Goal: Task Accomplishment & Management: Manage account settings

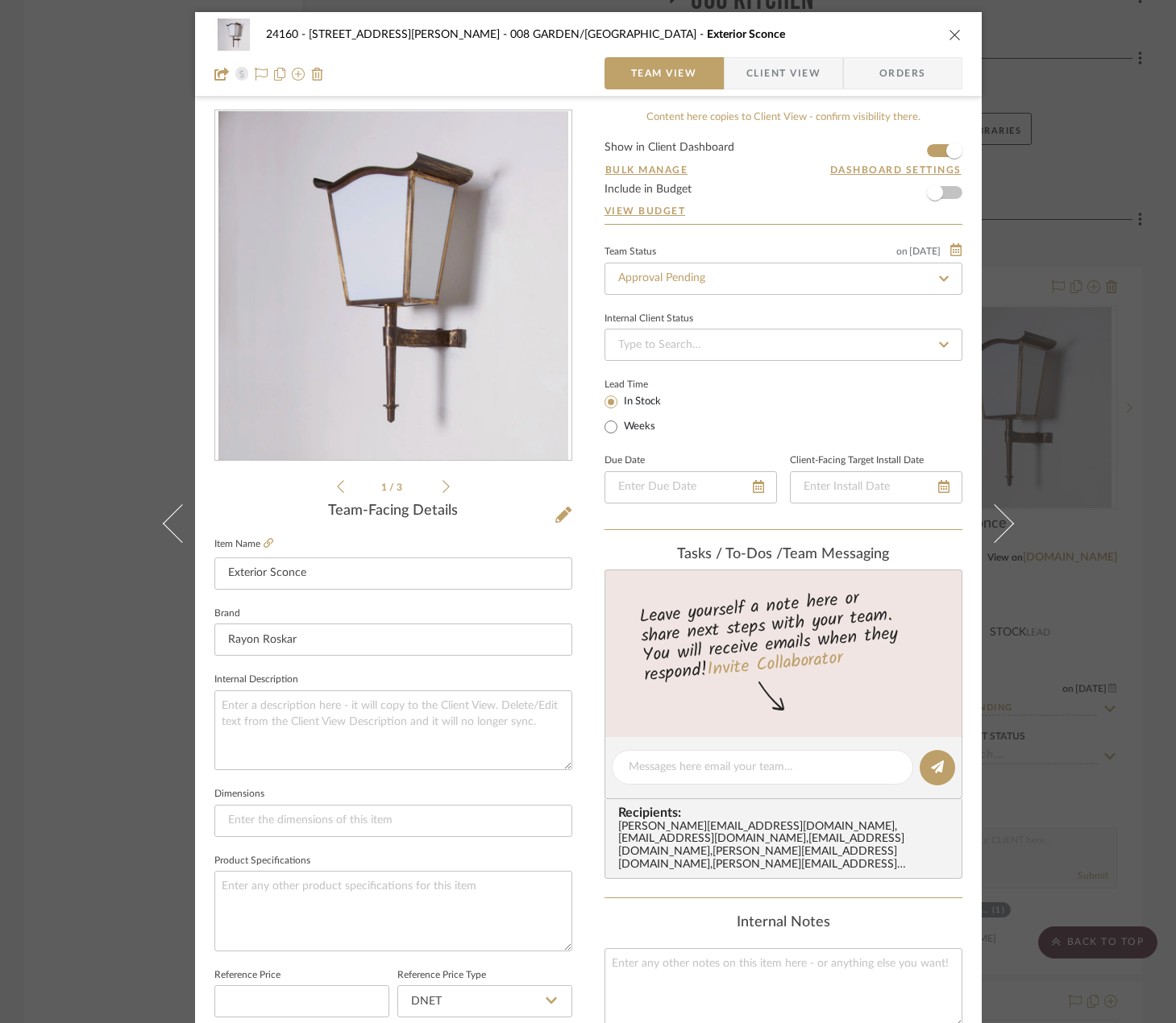
scroll to position [477, 0]
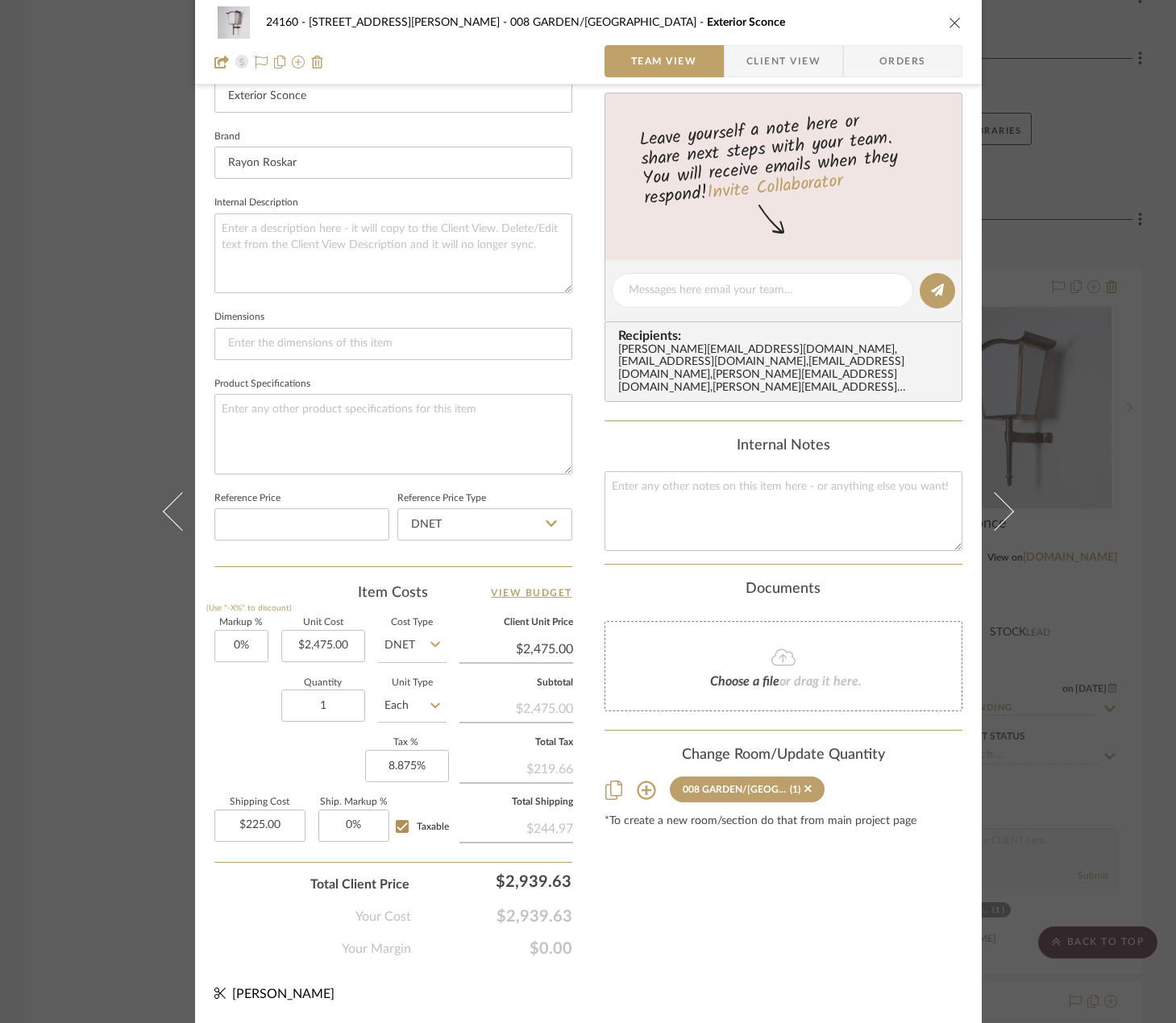
click at [1107, 168] on div "24160 - [STREET_ADDRESS] - [PERSON_NAME] 008 GARDEN/TERRACE Exterior Sconce Tea…" at bounding box center [588, 511] width 1176 height 1023
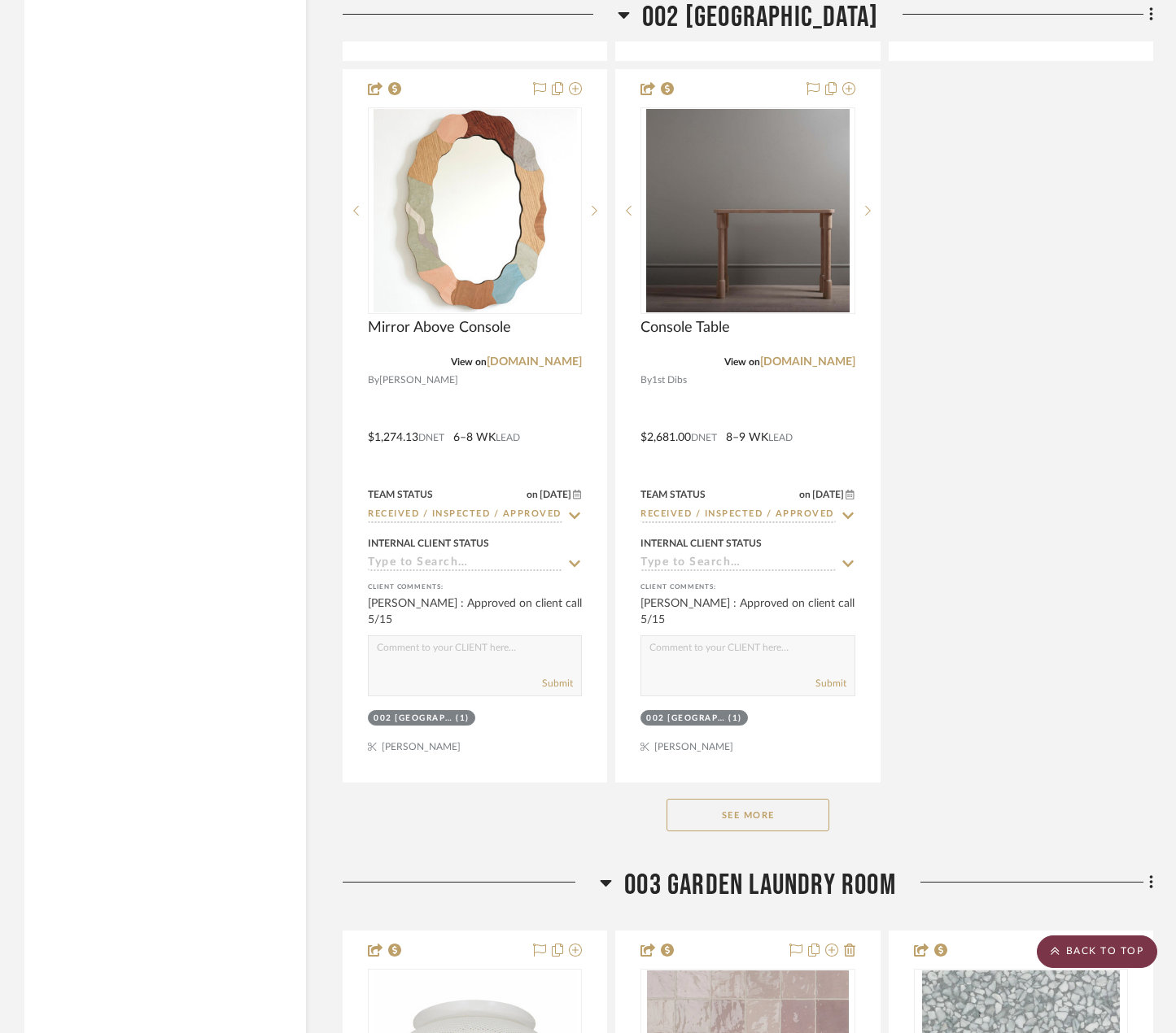
click at [1113, 949] on scroll-to-top-button "BACK TO TOP" at bounding box center [1096, 952] width 120 height 33
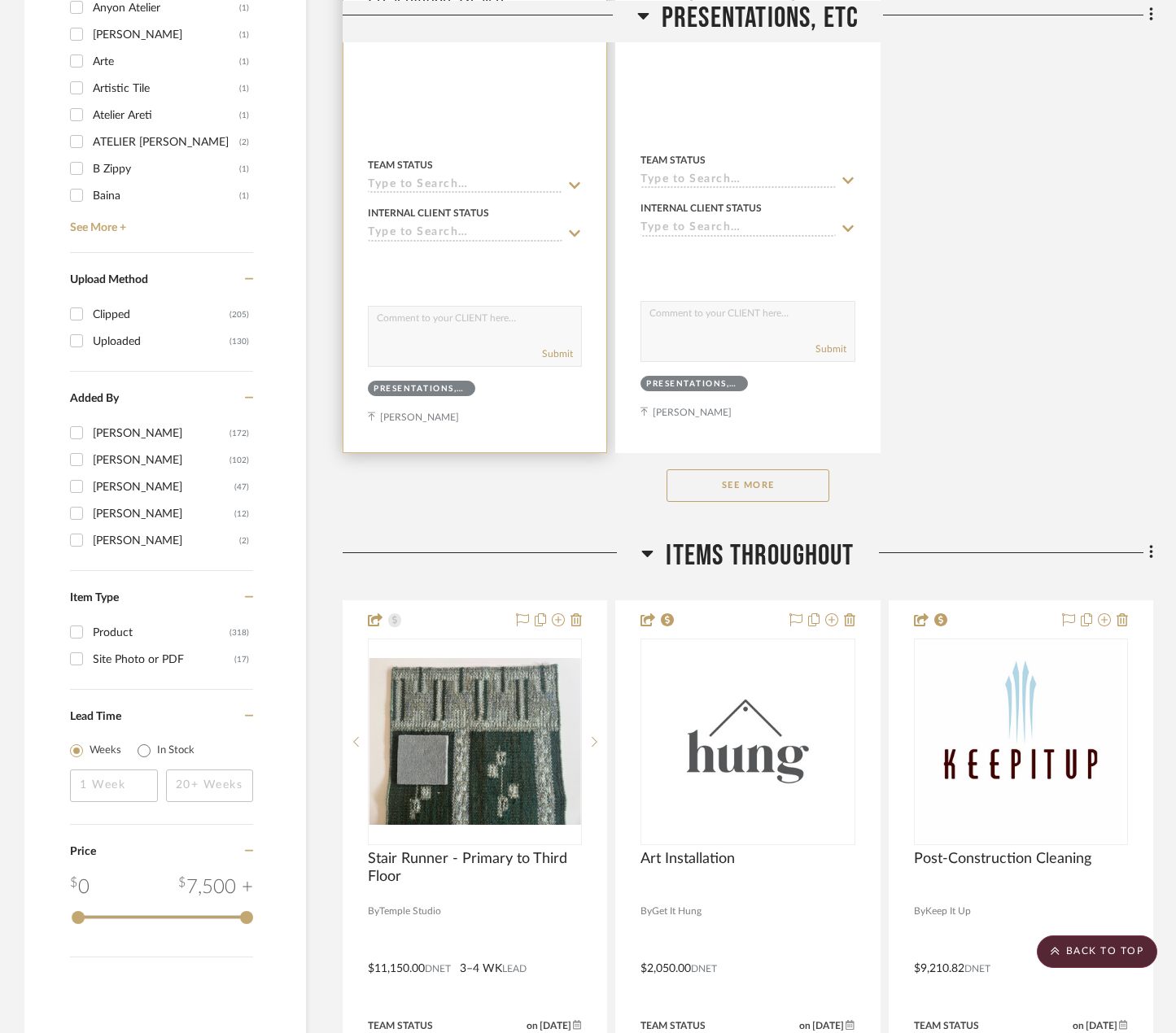
scroll to position [2603, 0]
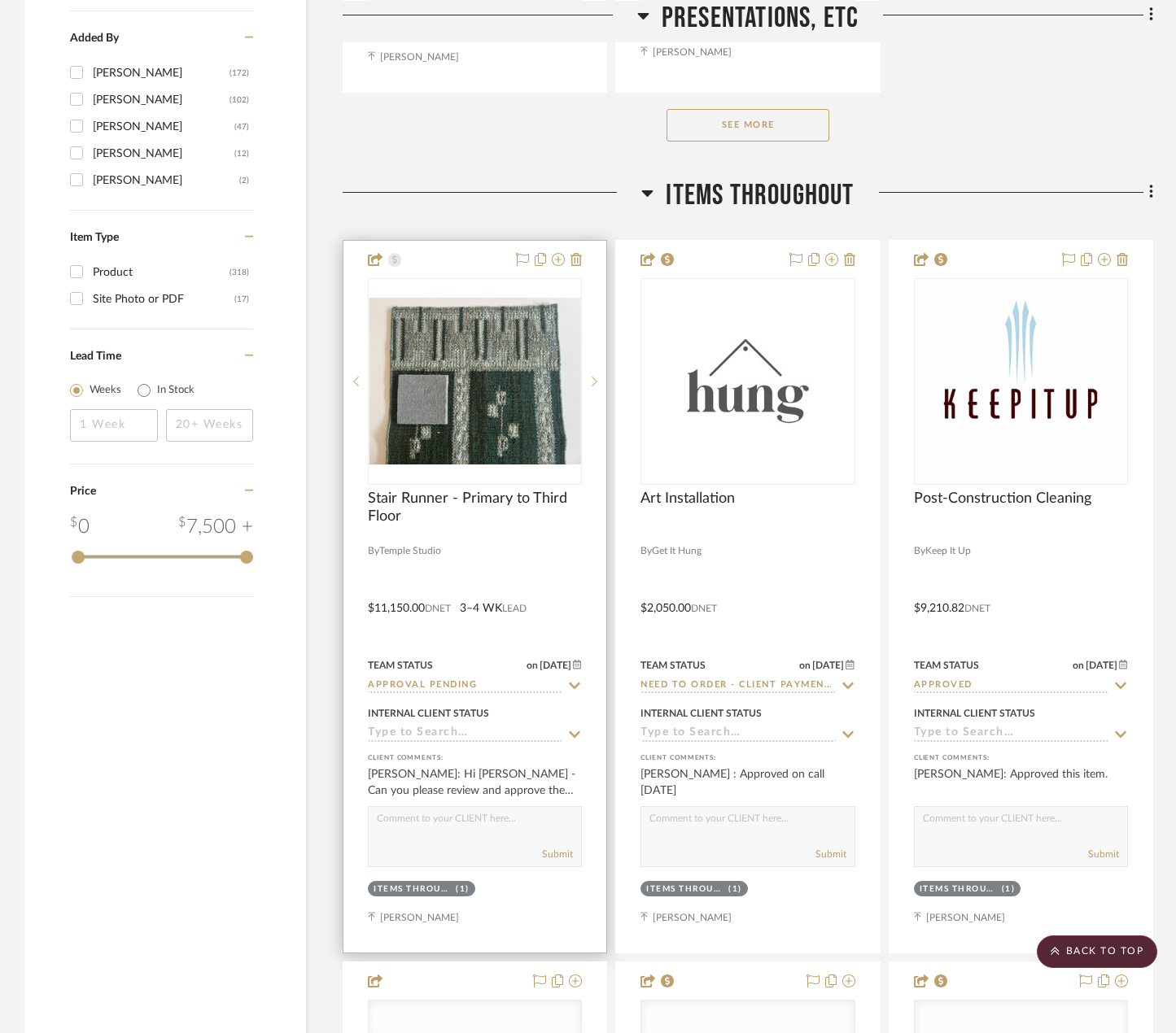
click at [532, 560] on div at bounding box center [475, 597] width 263 height 712
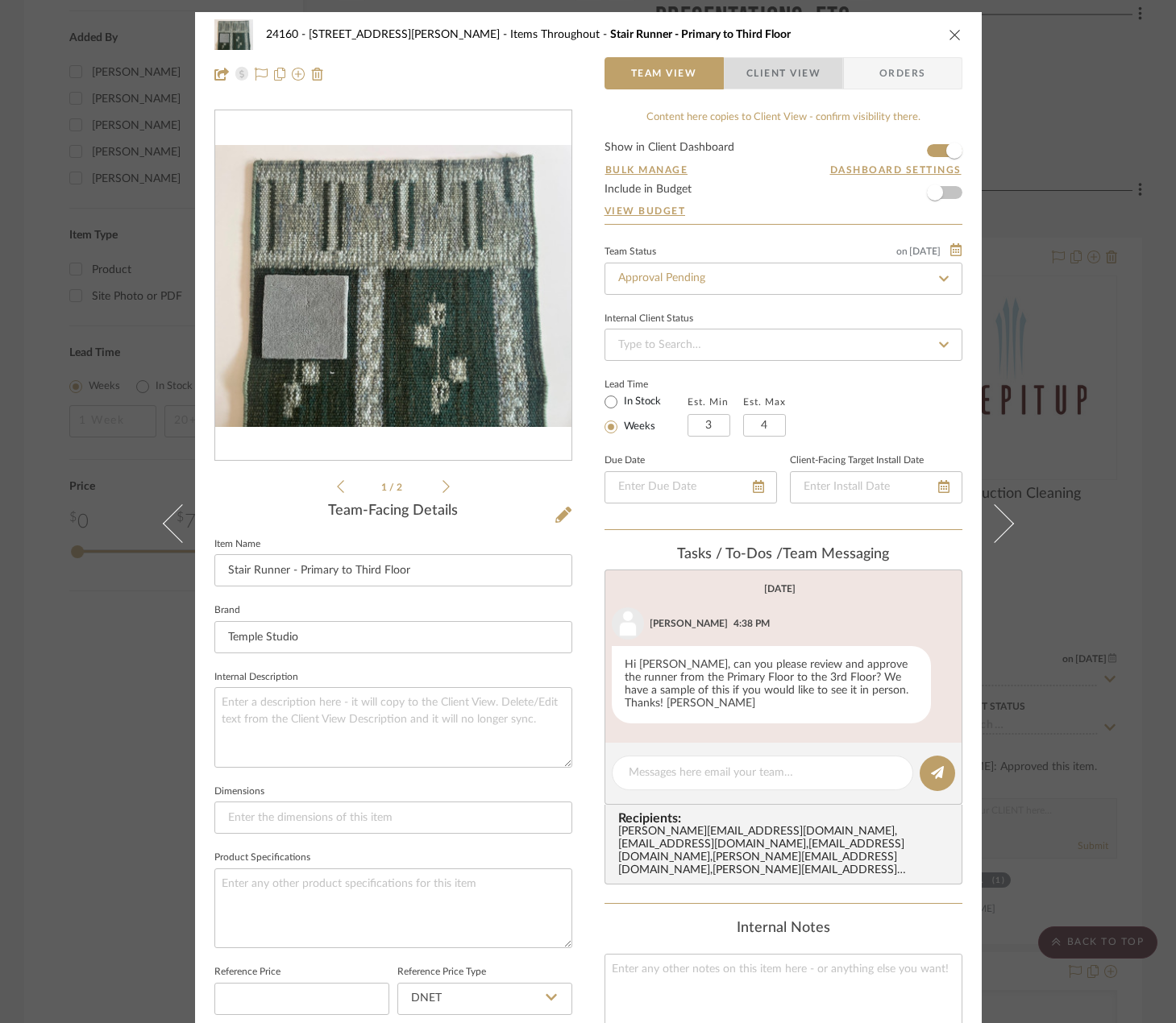
click at [746, 67] on span "Client View" at bounding box center [784, 74] width 74 height 33
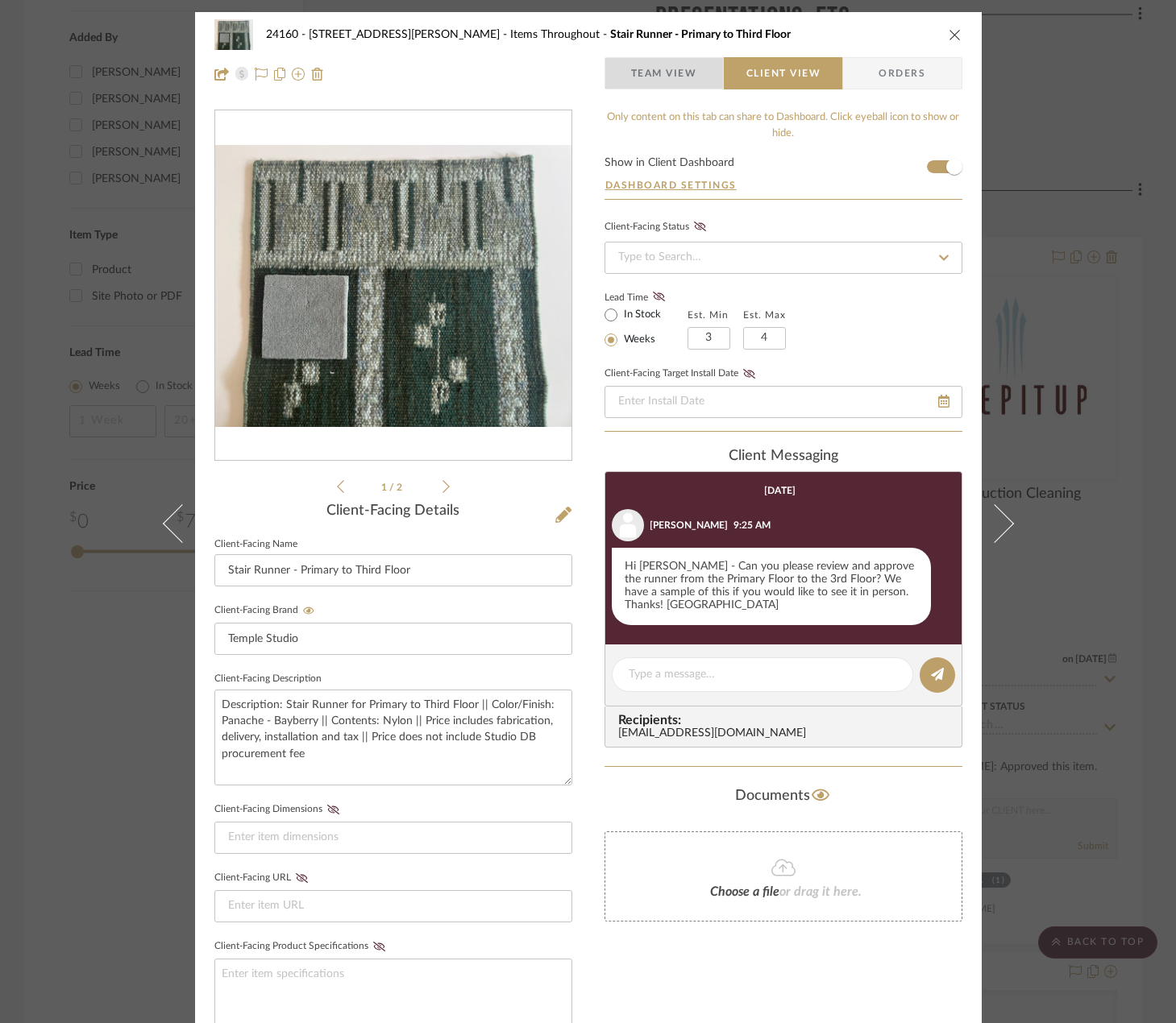
click at [668, 76] on span "Team View" at bounding box center [664, 74] width 66 height 33
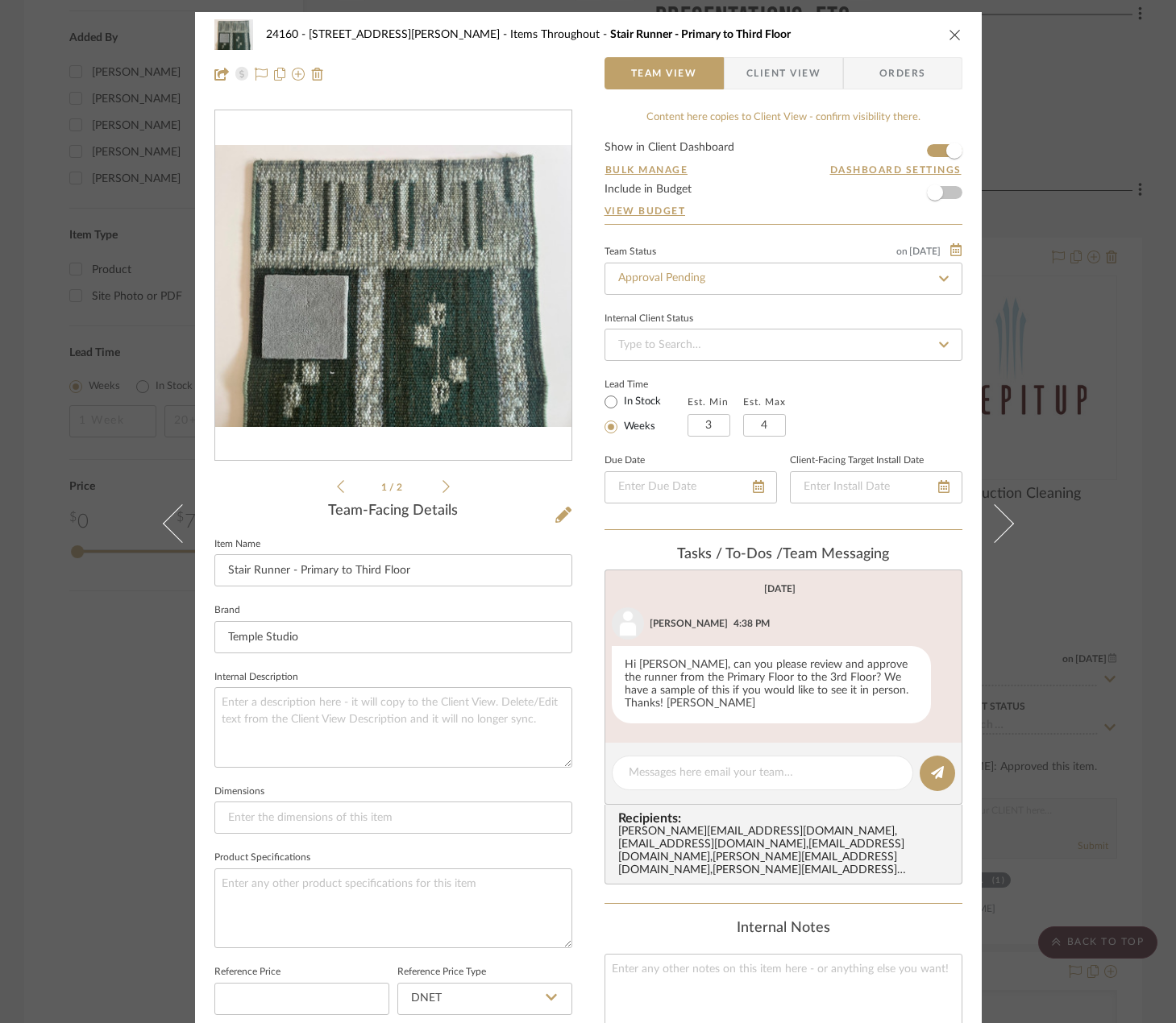
click at [442, 486] on icon at bounding box center [446, 487] width 7 height 15
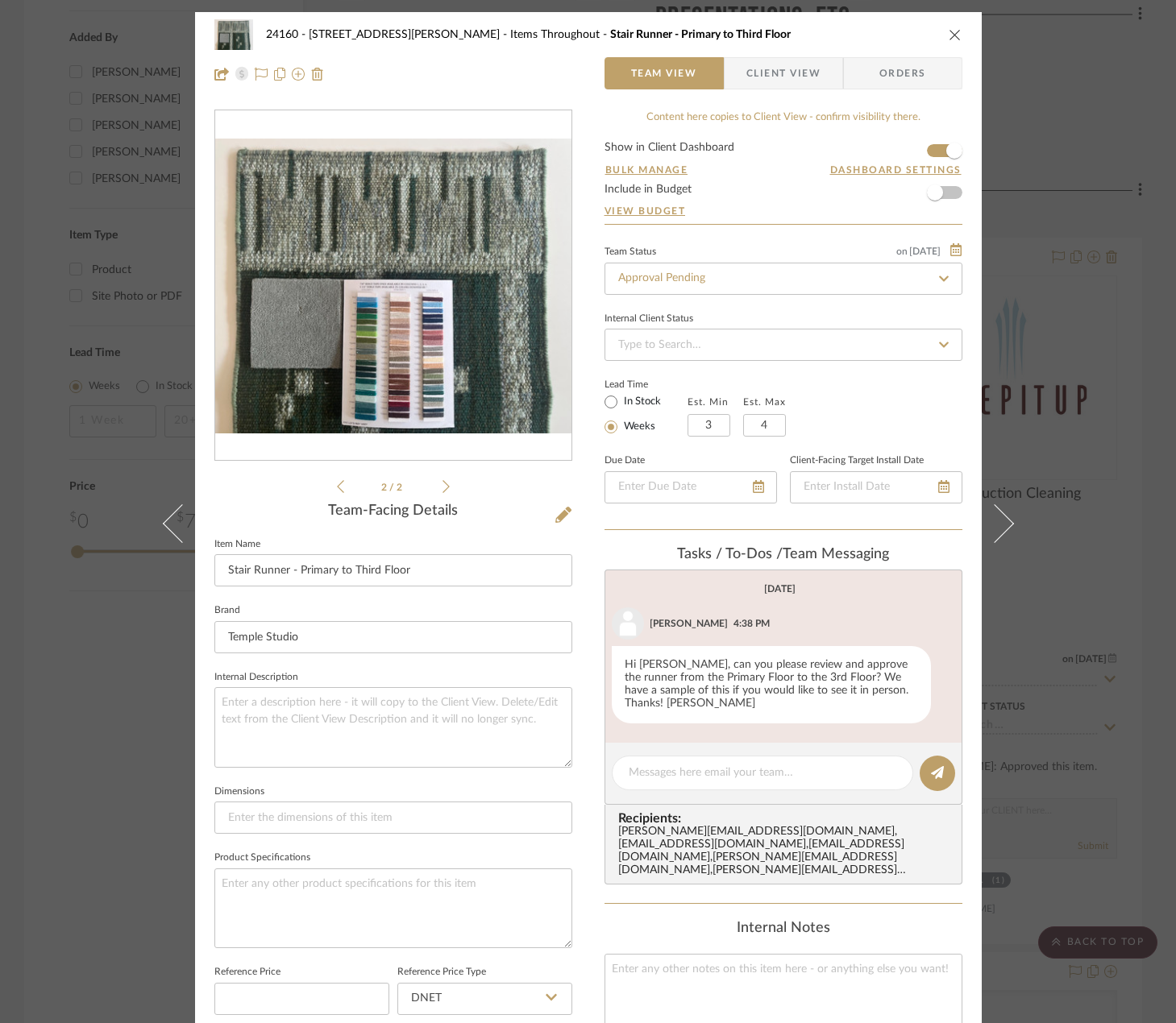
click at [1047, 222] on div "24160 - [STREET_ADDRESS] - [PERSON_NAME] Items Throughout Stair Runner - Primar…" at bounding box center [588, 511] width 1176 height 1023
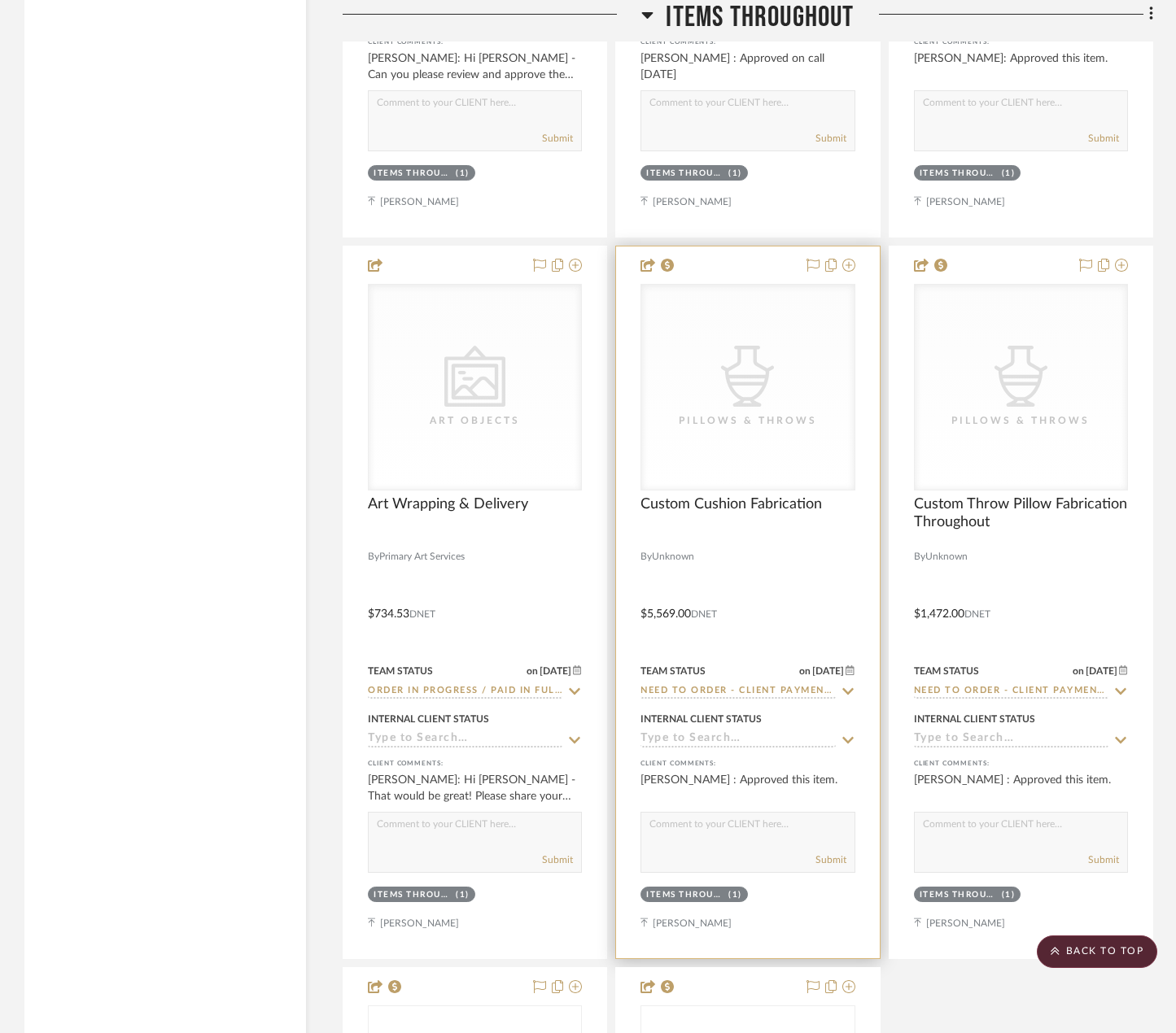
scroll to position [3335, 0]
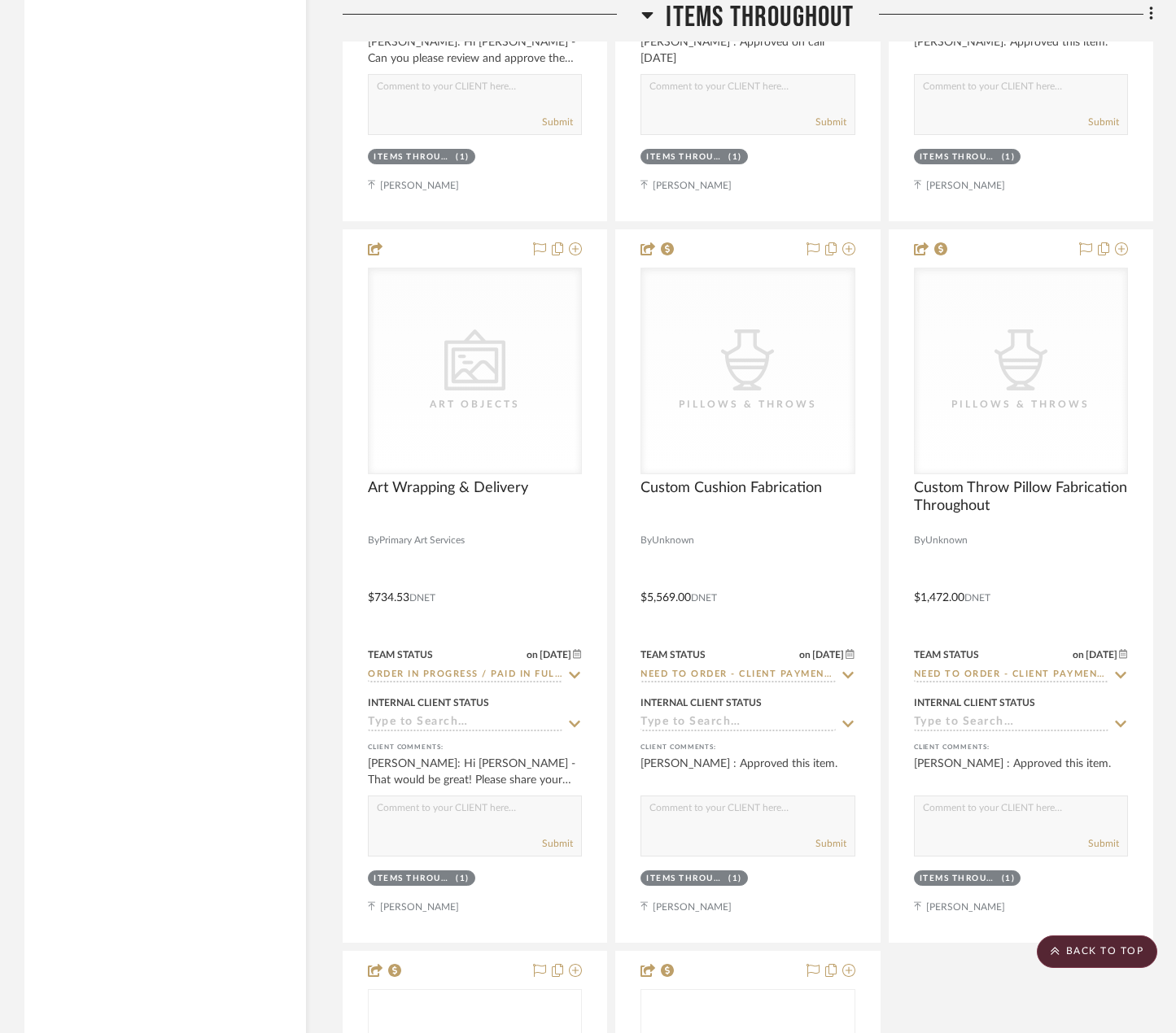
drag, startPoint x: 202, startPoint y: 846, endPoint x: 173, endPoint y: 838, distance: 30.1
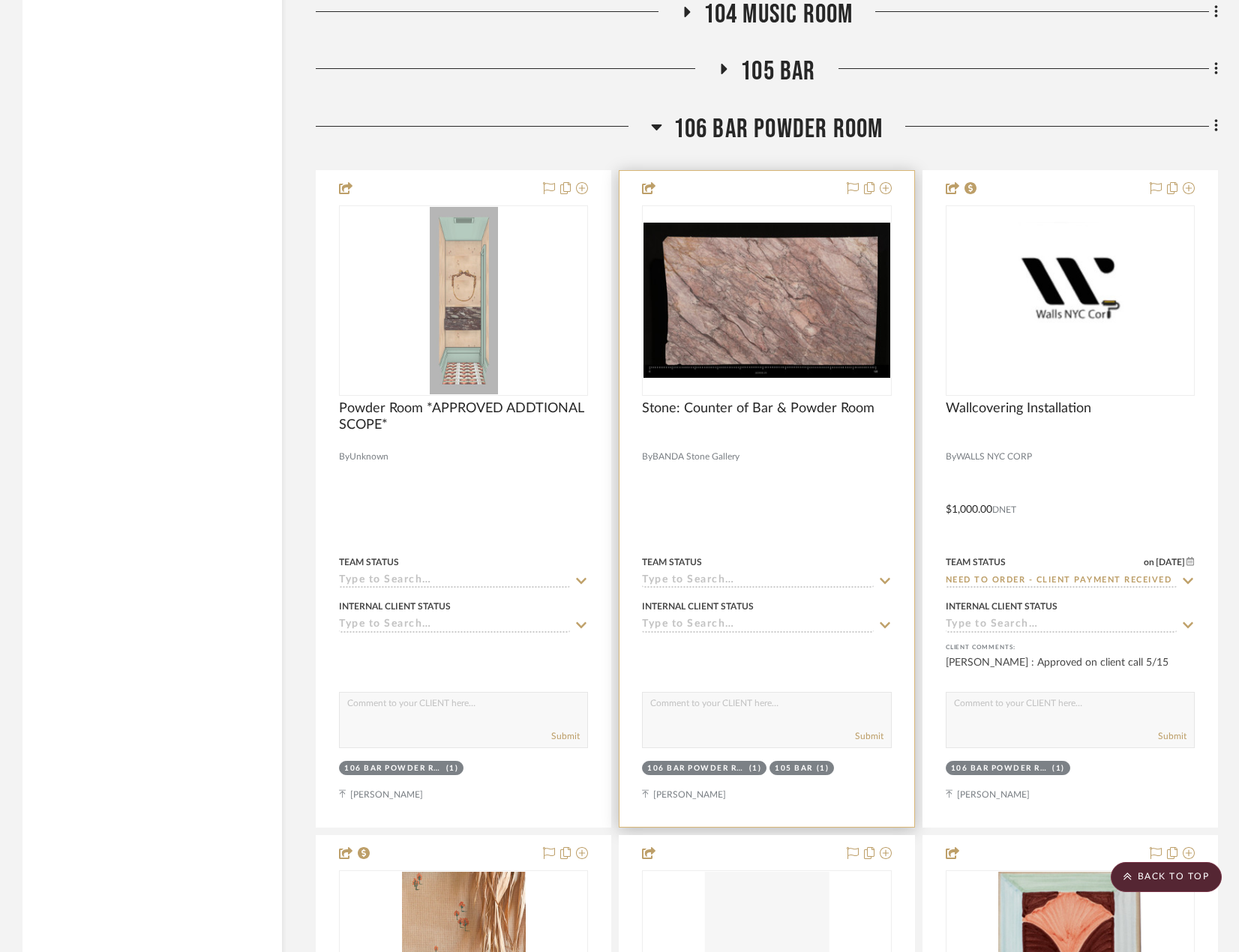
scroll to position [16645, 0]
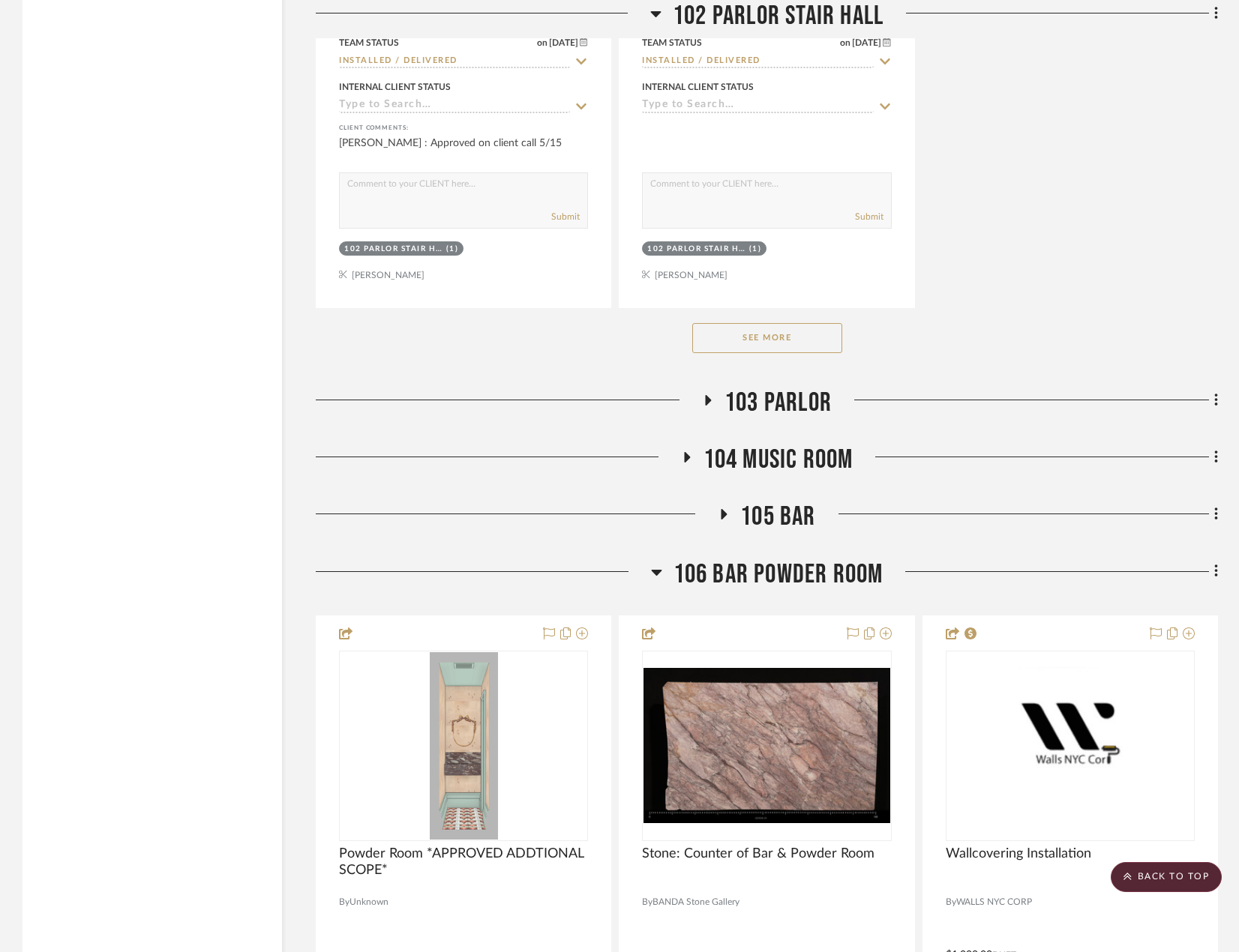
click at [756, 460] on span "104 MUSIC ROOM" at bounding box center [779, 460] width 150 height 32
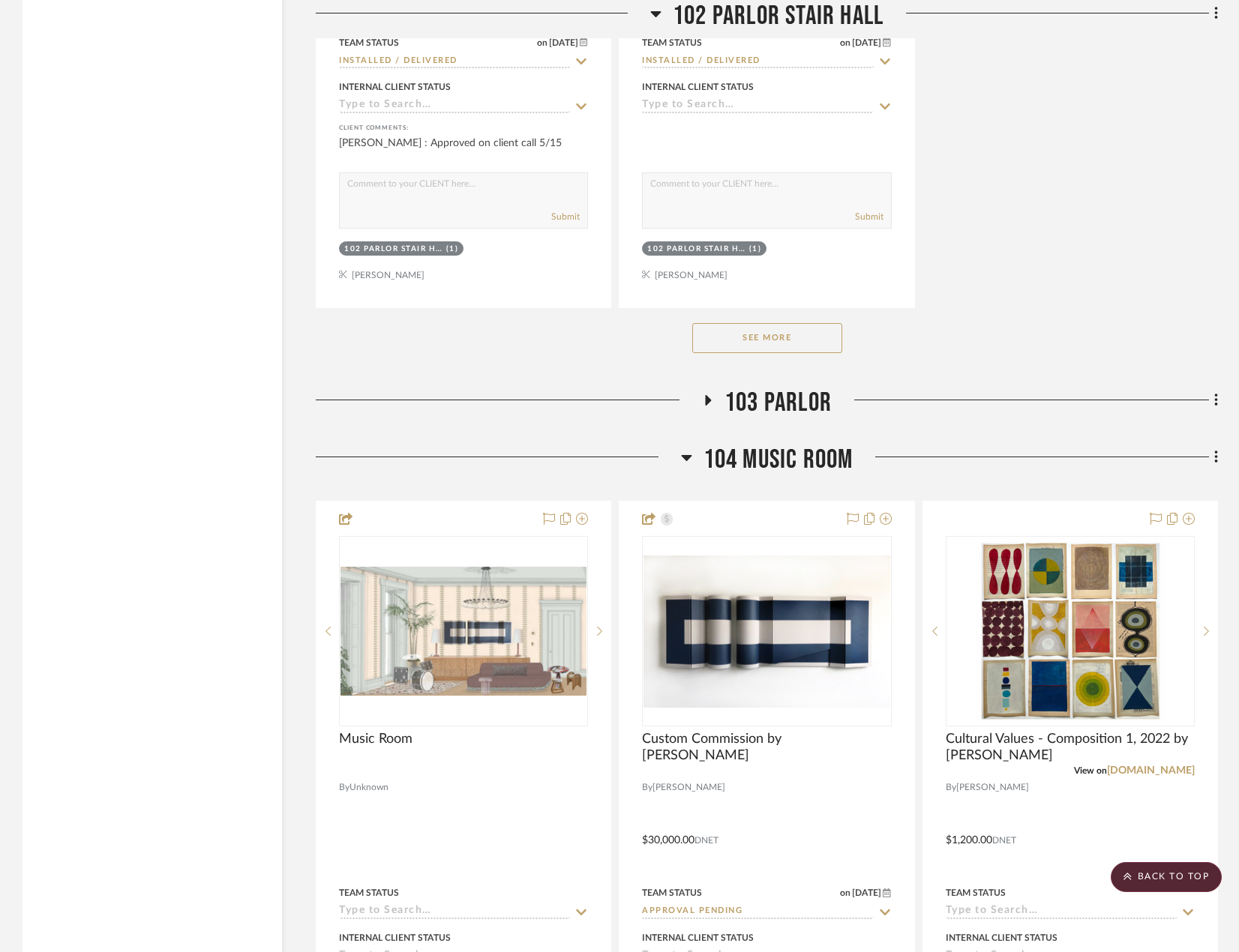
click at [756, 403] on span "103 PARLOR" at bounding box center [778, 403] width 107 height 32
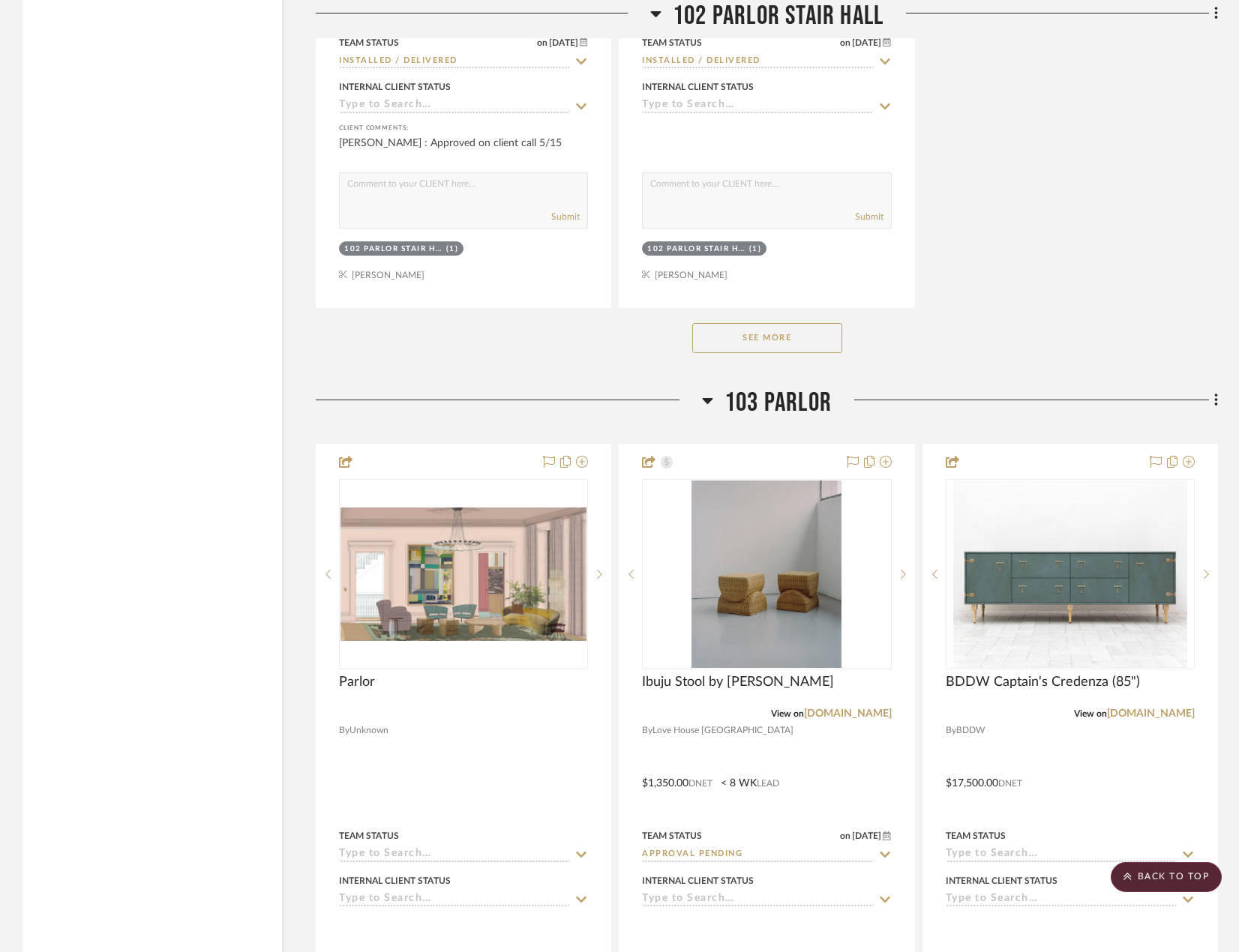
scroll to position [16720, 0]
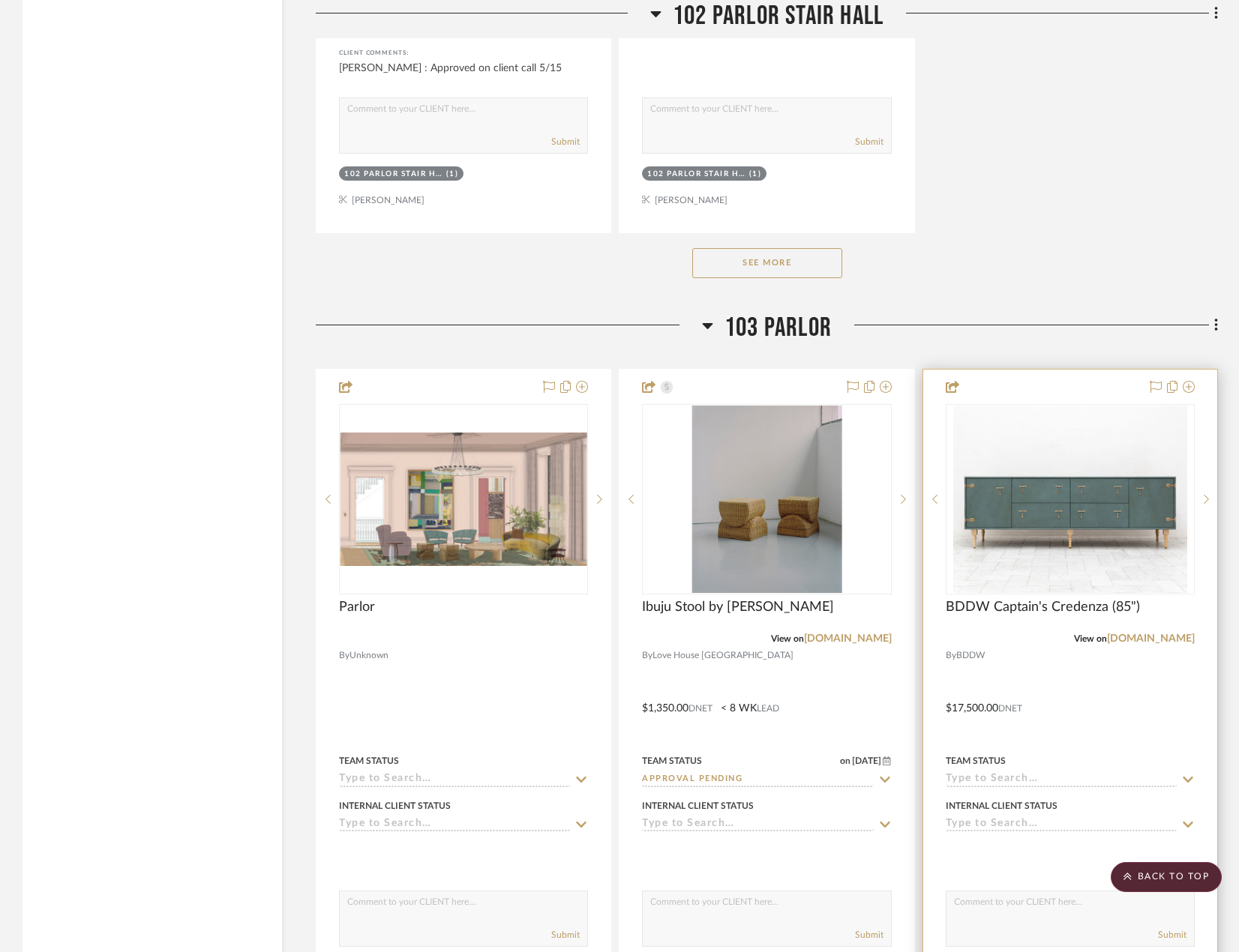
click at [996, 774] on input at bounding box center [1061, 780] width 231 height 14
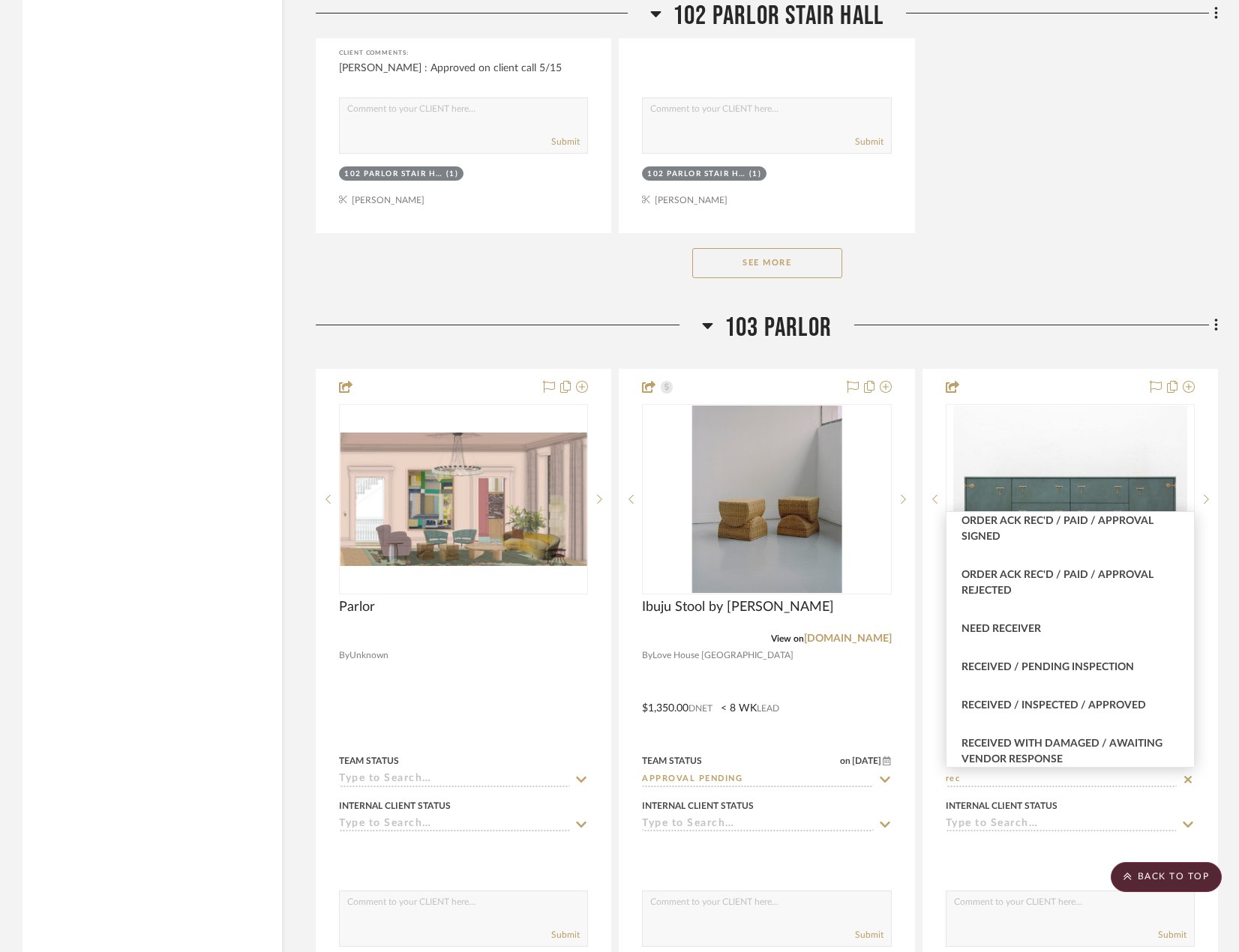
scroll to position [375, 0]
type input "rec"
click at [994, 704] on span "Received / Inspected / Approved" at bounding box center [1054, 702] width 184 height 10
type input "[DATE]"
type input "Received / Inspected / Approved"
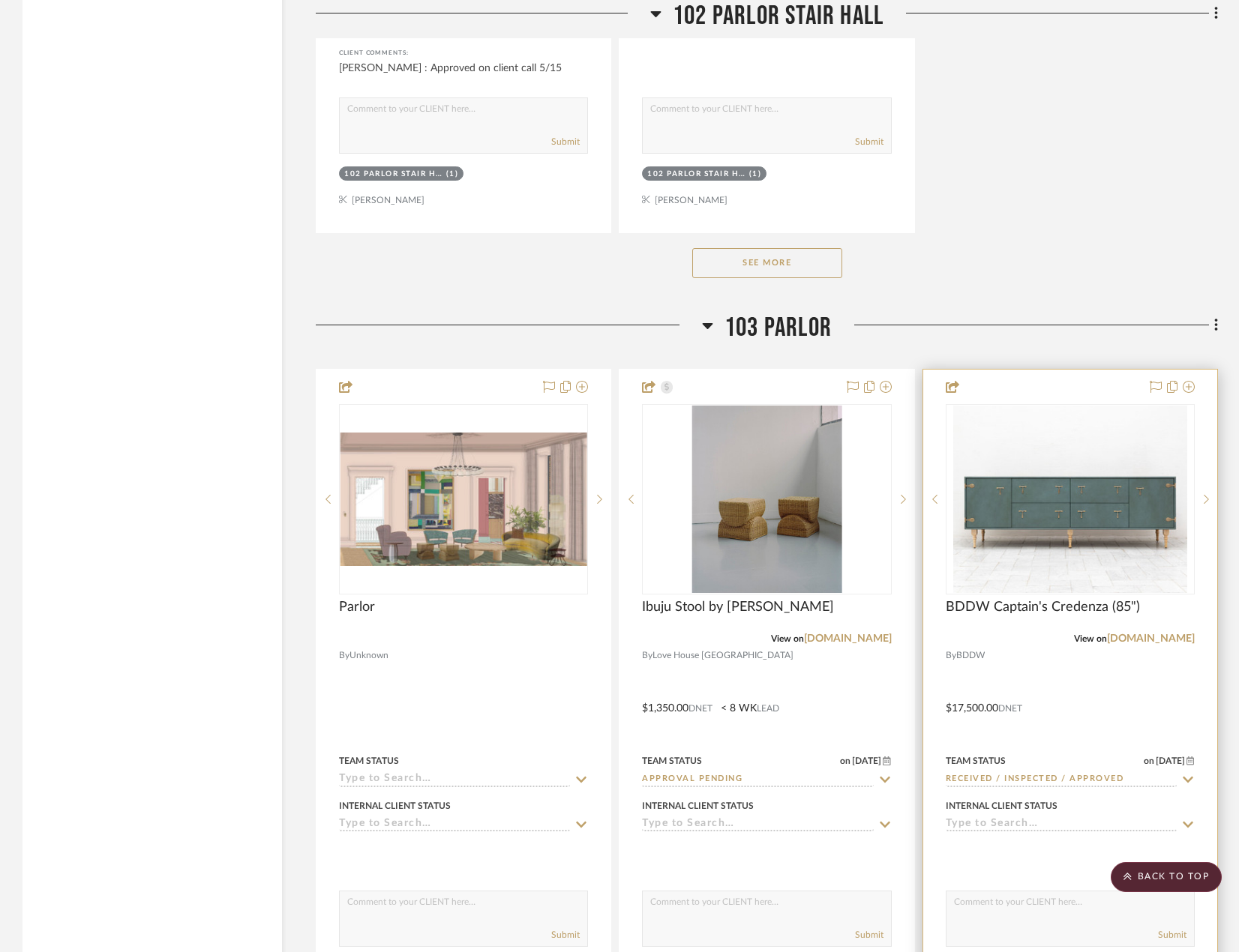
click at [1048, 664] on div at bounding box center [1071, 698] width 294 height 656
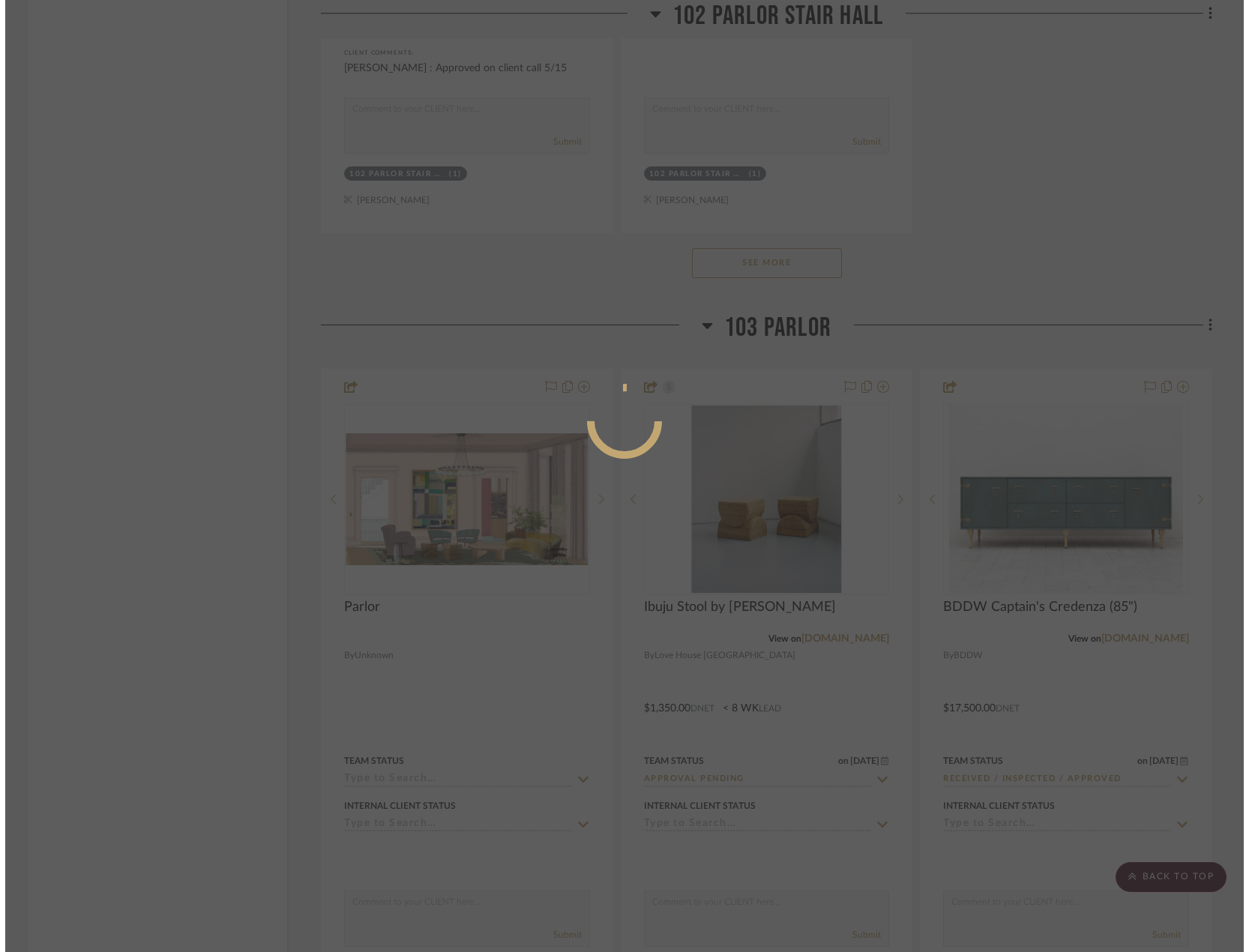
scroll to position [0, 0]
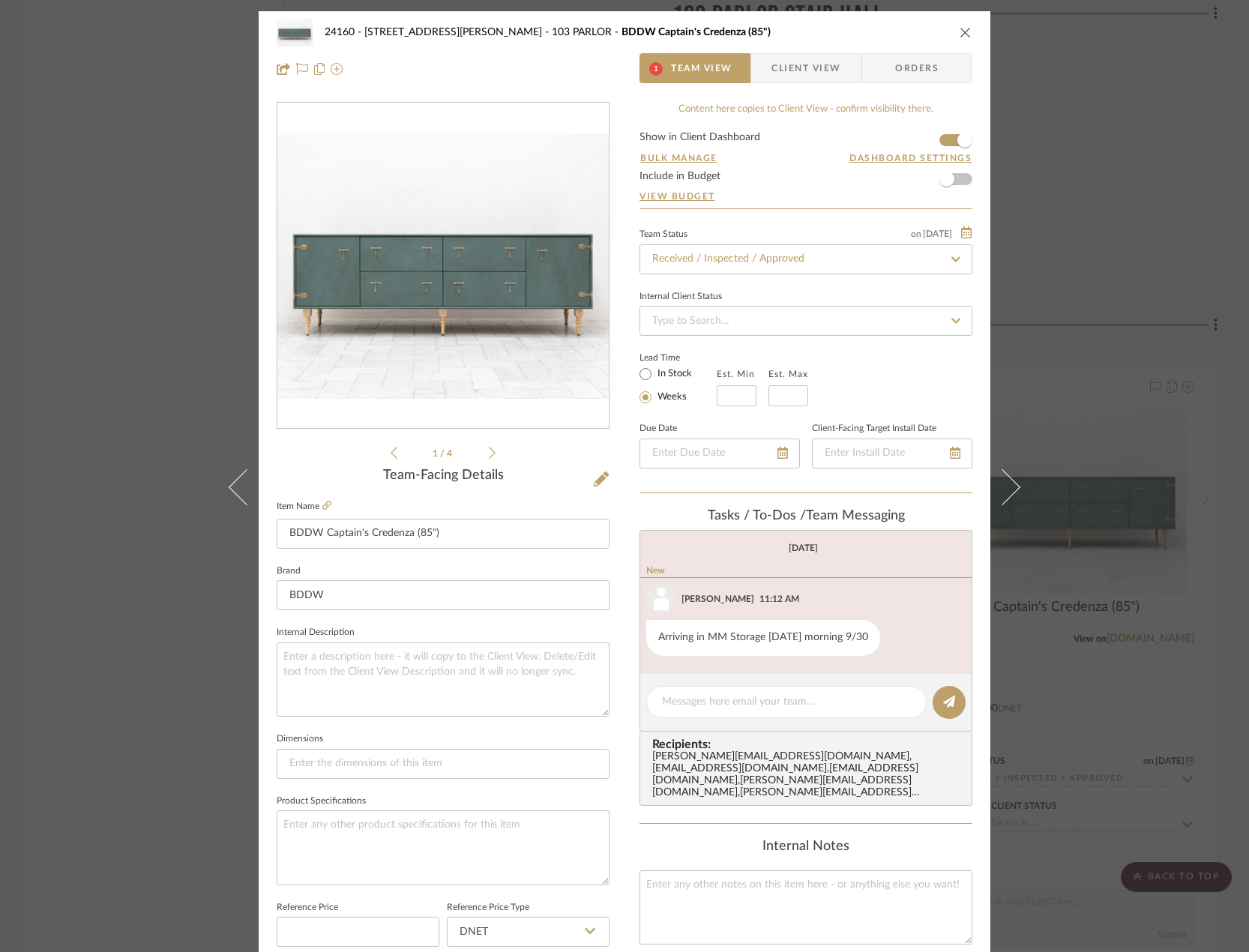
click at [777, 63] on span "Client View" at bounding box center [806, 68] width 69 height 30
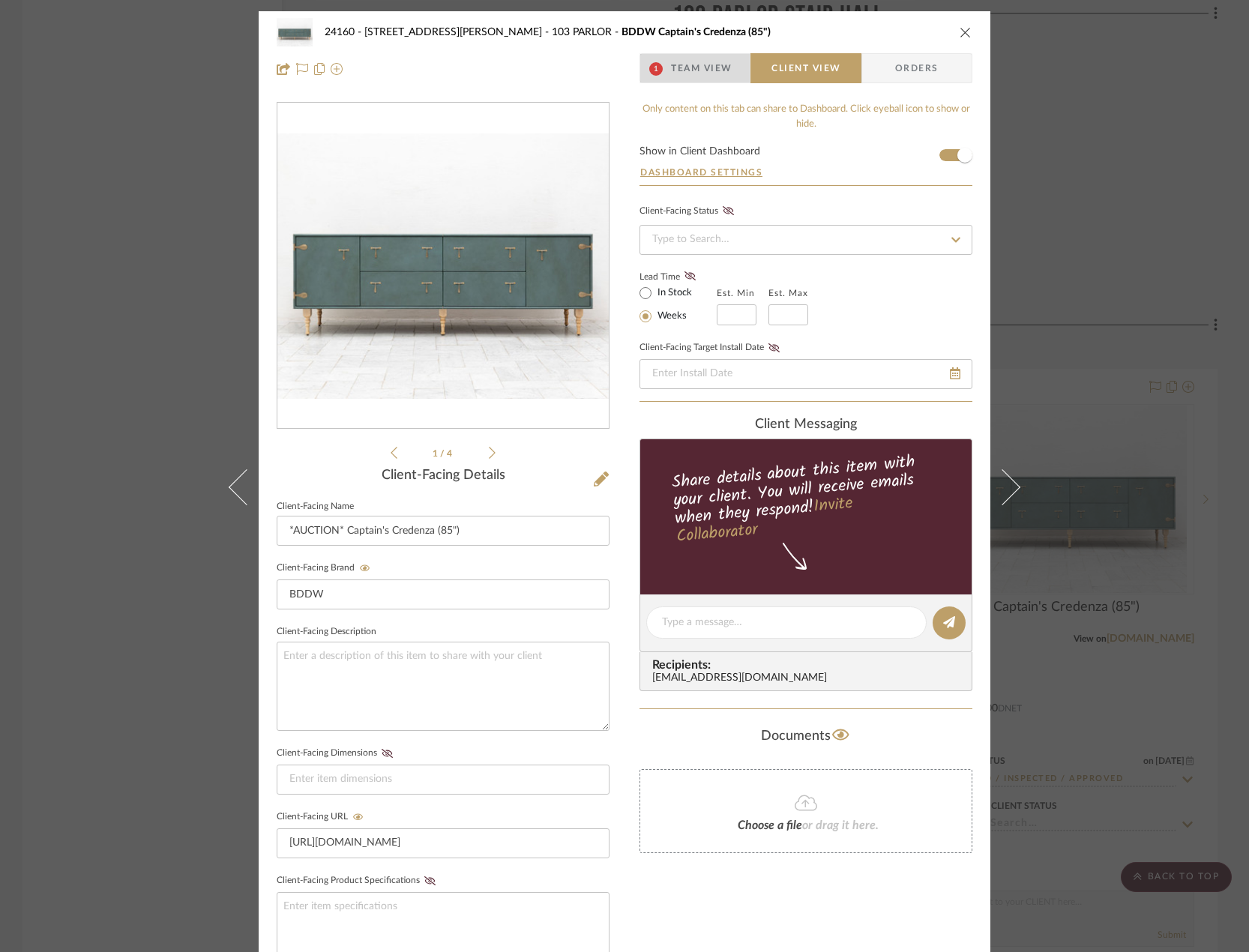
click at [674, 67] on span "Team View" at bounding box center [701, 68] width 62 height 30
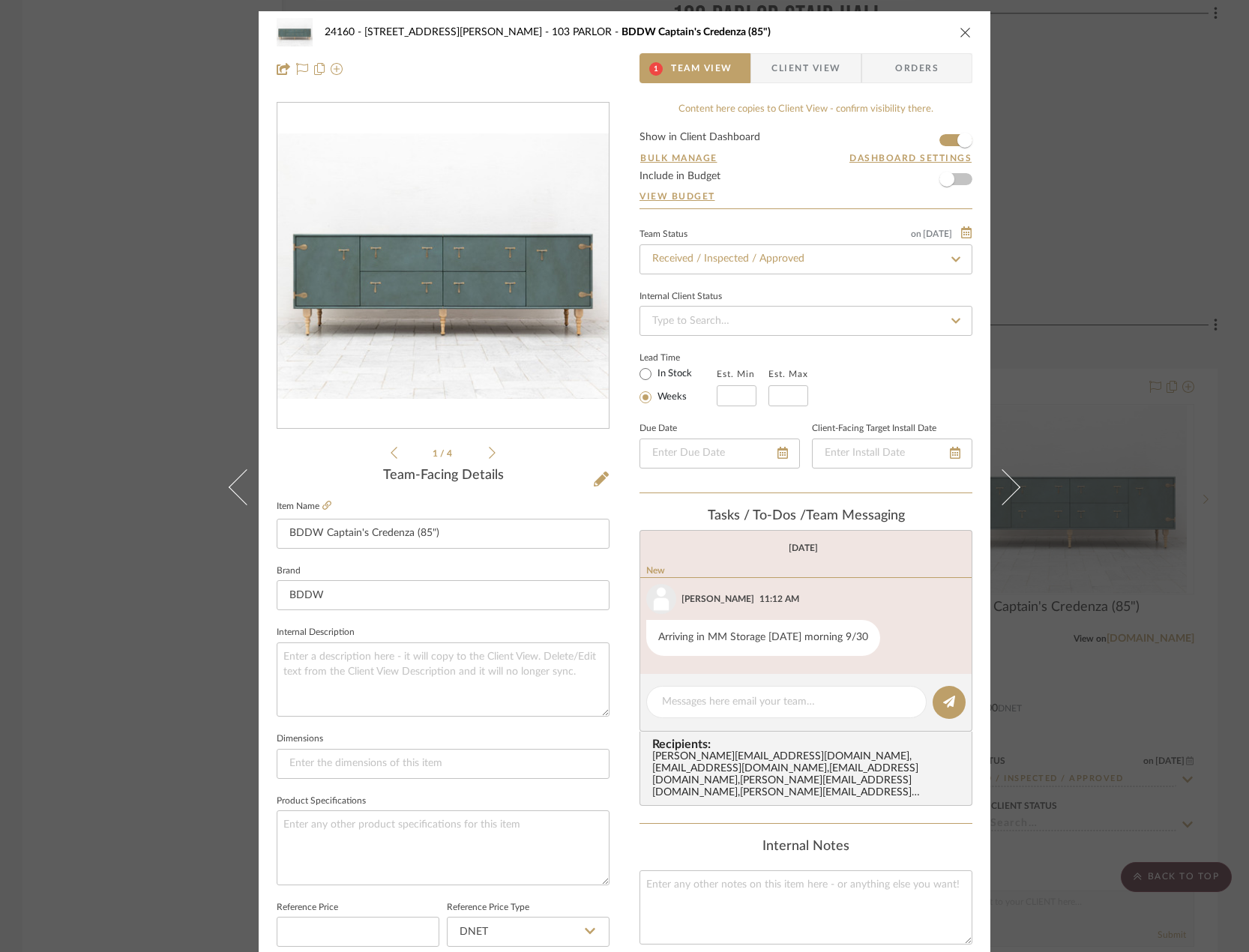
click at [492, 456] on div "1 / 4" at bounding box center [443, 282] width 333 height 360
click at [490, 447] on div "1 / 4" at bounding box center [443, 282] width 333 height 360
click at [489, 455] on icon at bounding box center [492, 453] width 7 height 14
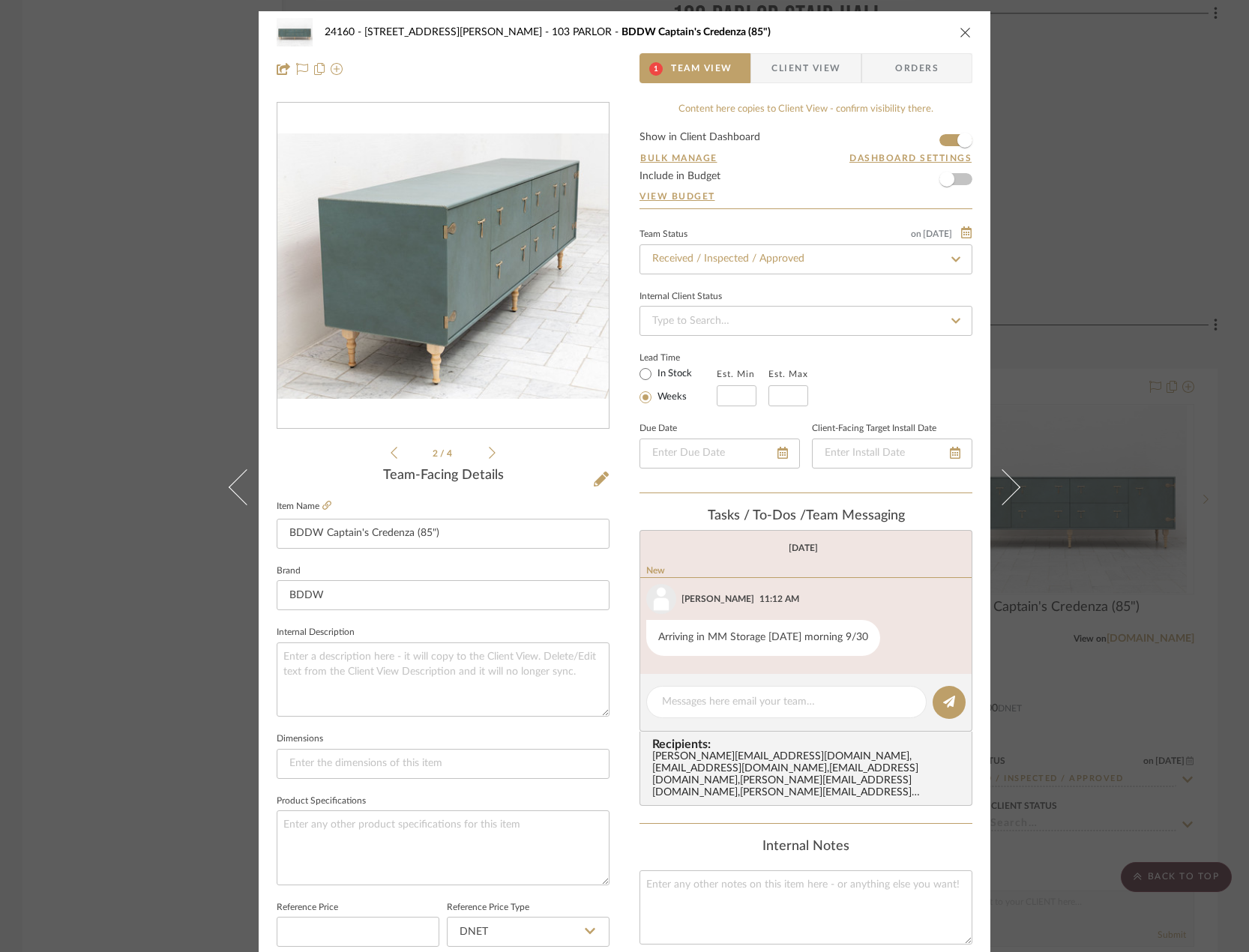
click at [489, 455] on icon at bounding box center [492, 453] width 7 height 14
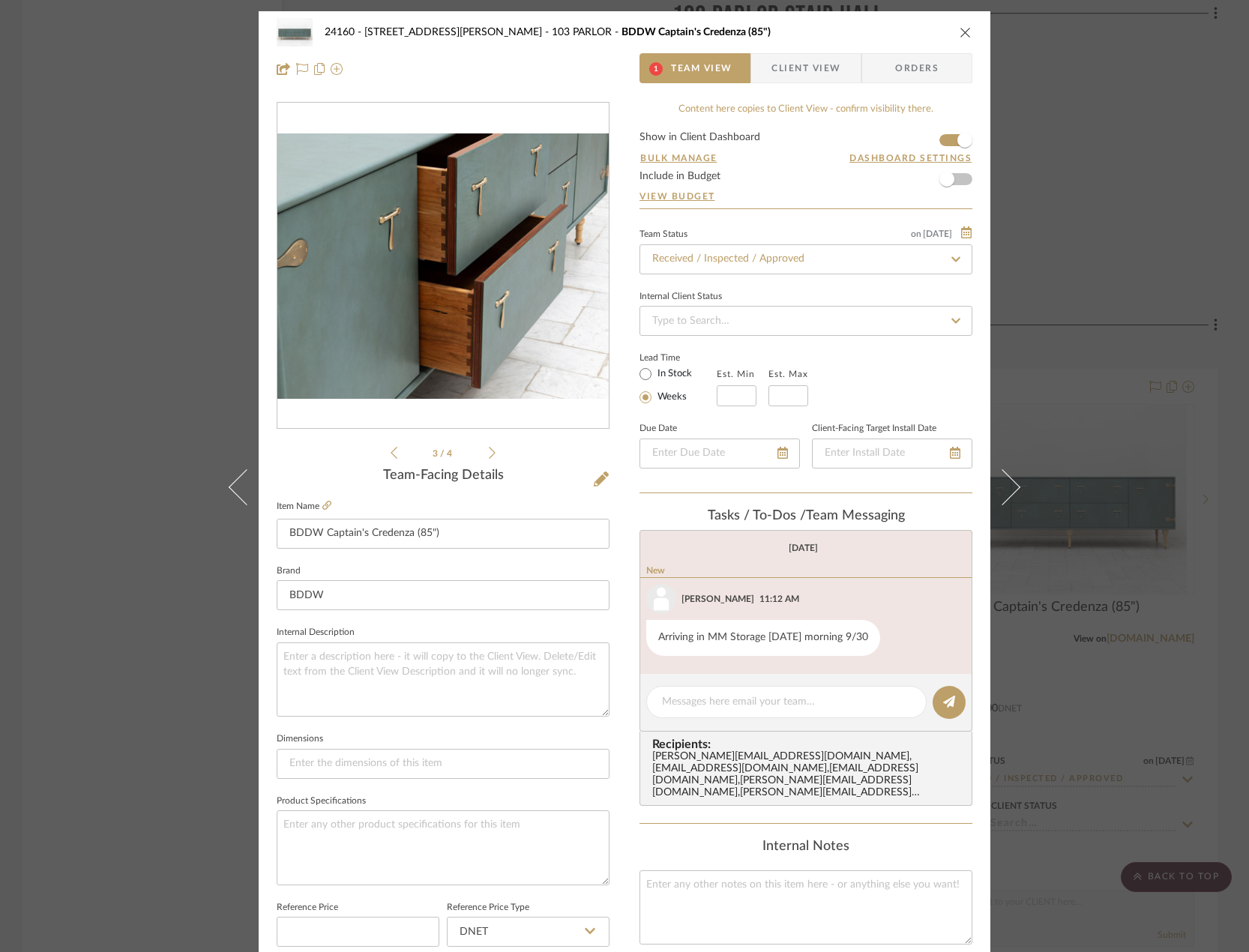
click at [489, 455] on icon at bounding box center [492, 453] width 7 height 14
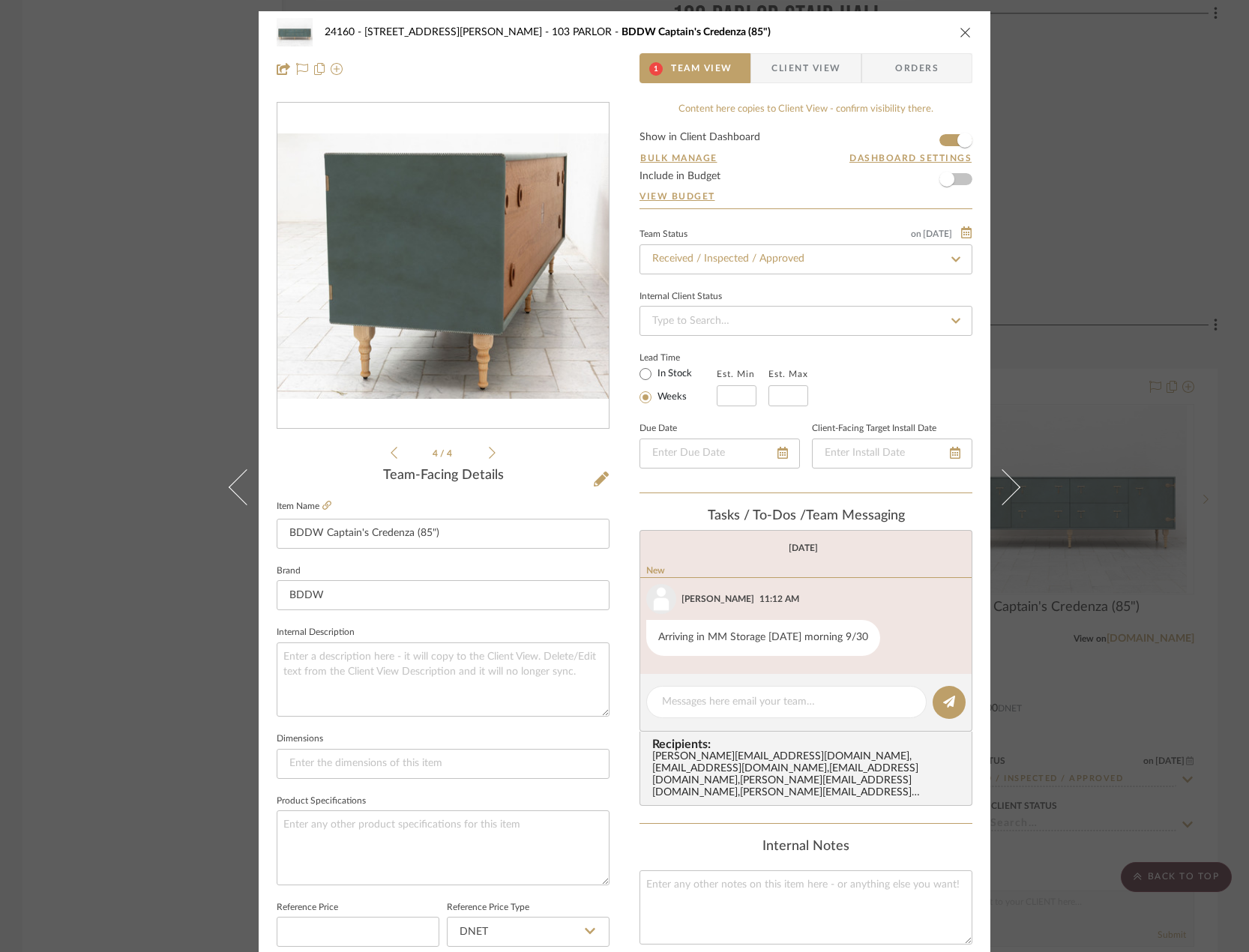
click at [489, 455] on icon at bounding box center [492, 453] width 7 height 14
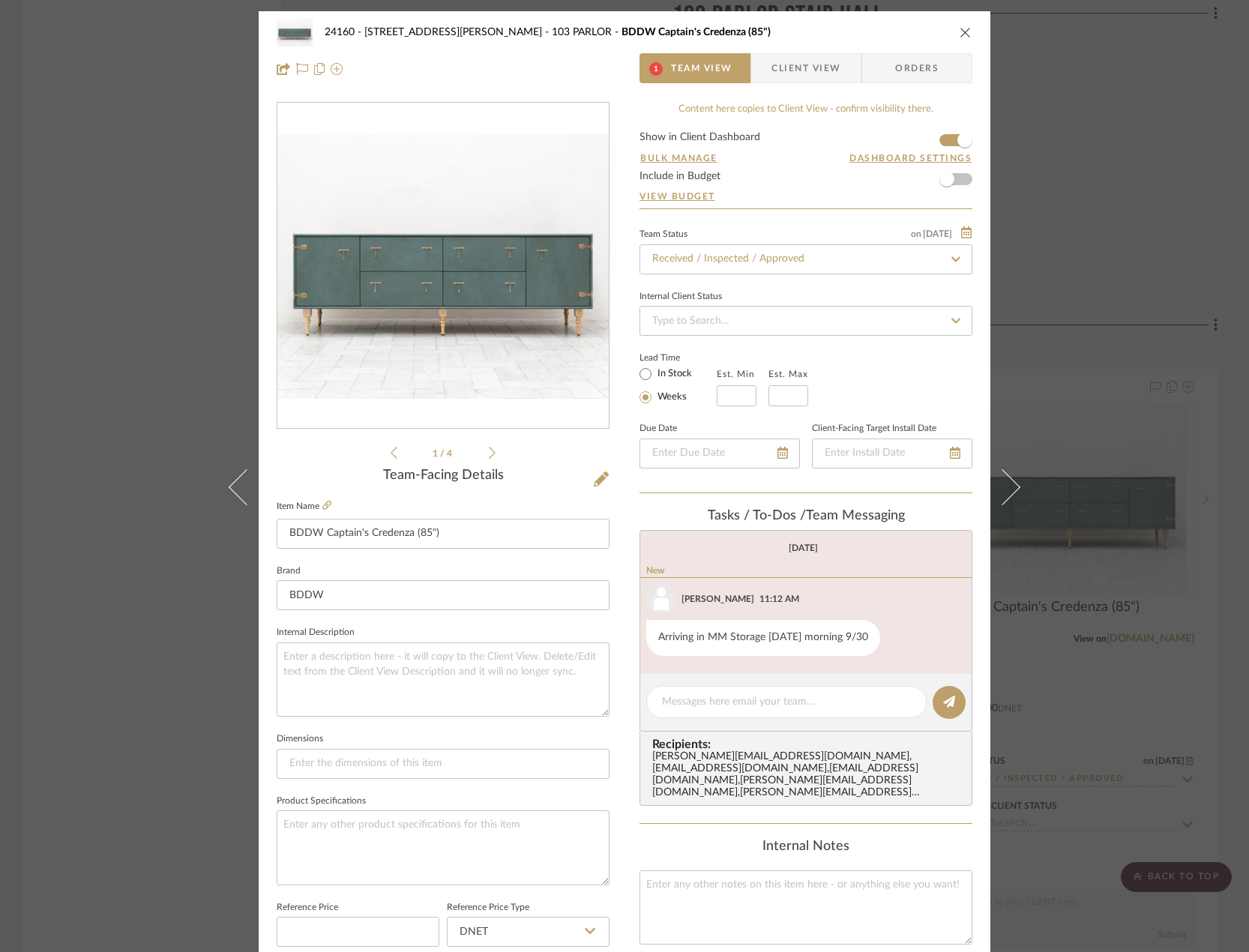
click at [390, 454] on icon at bounding box center [394, 453] width 7 height 14
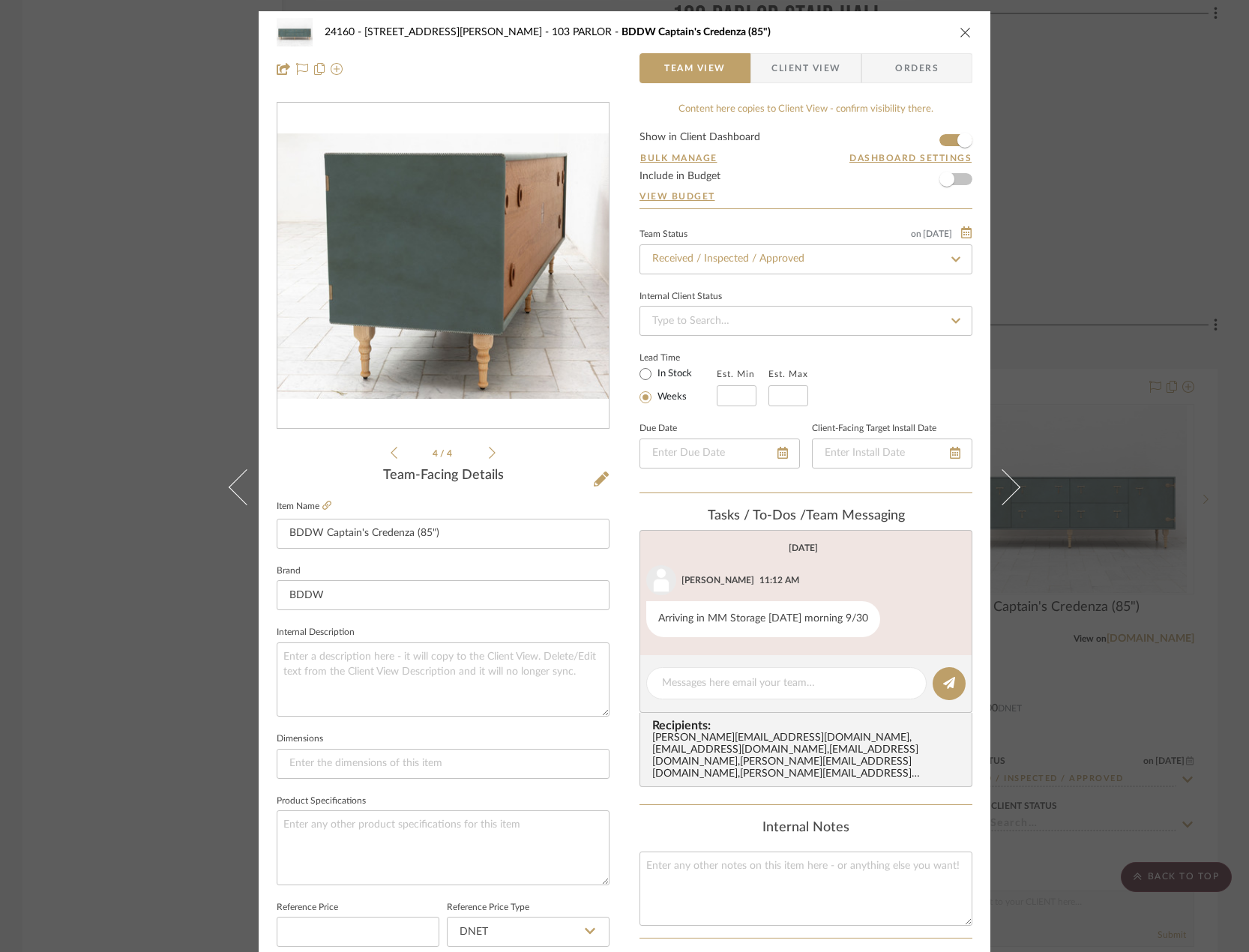
click at [490, 454] on icon at bounding box center [492, 453] width 7 height 14
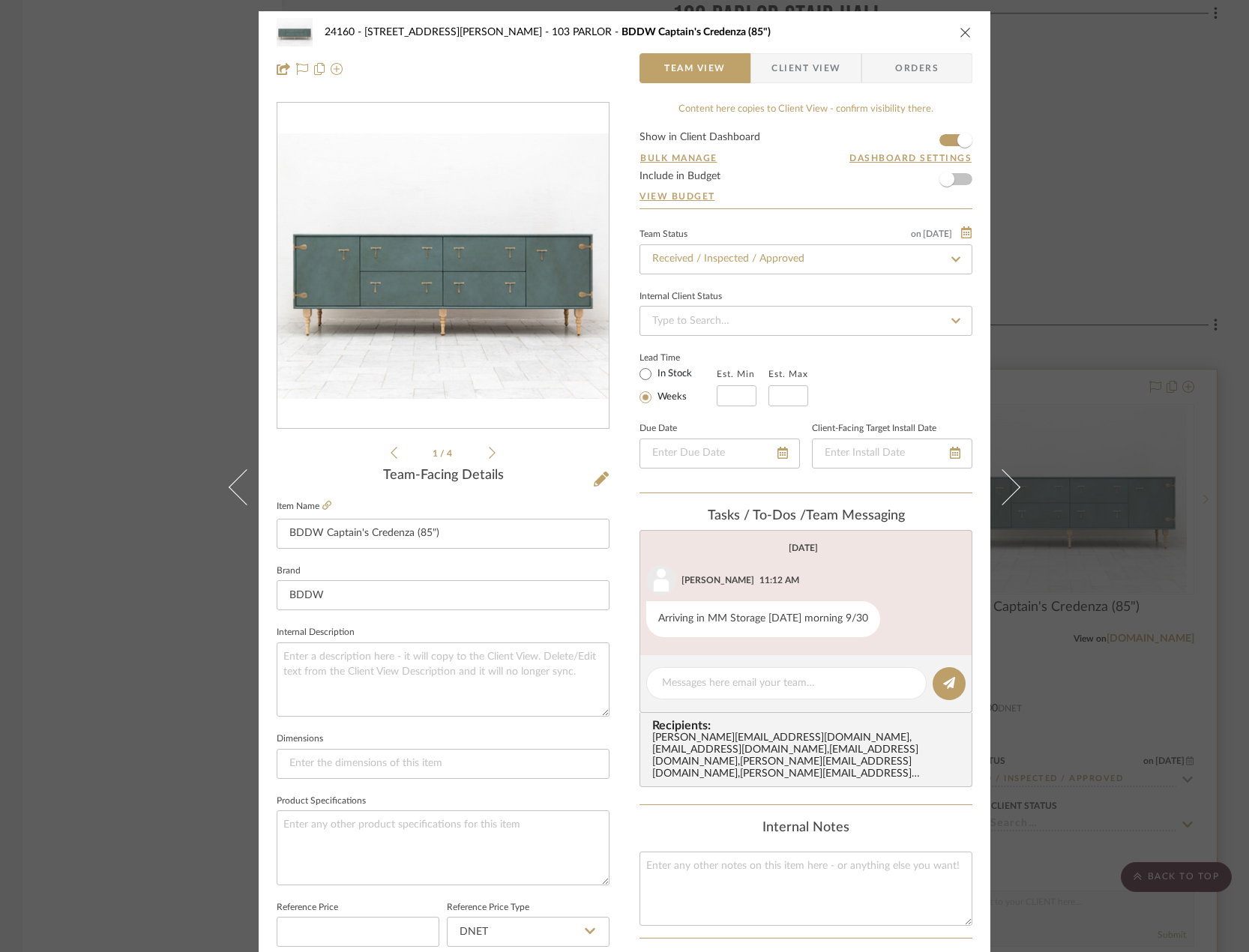
click at [1093, 432] on div "24160 - [STREET_ADDRESS] - [PERSON_NAME] 103 PARLOR BDDW Captain's Credenza (85…" at bounding box center [624, 476] width 1249 height 952
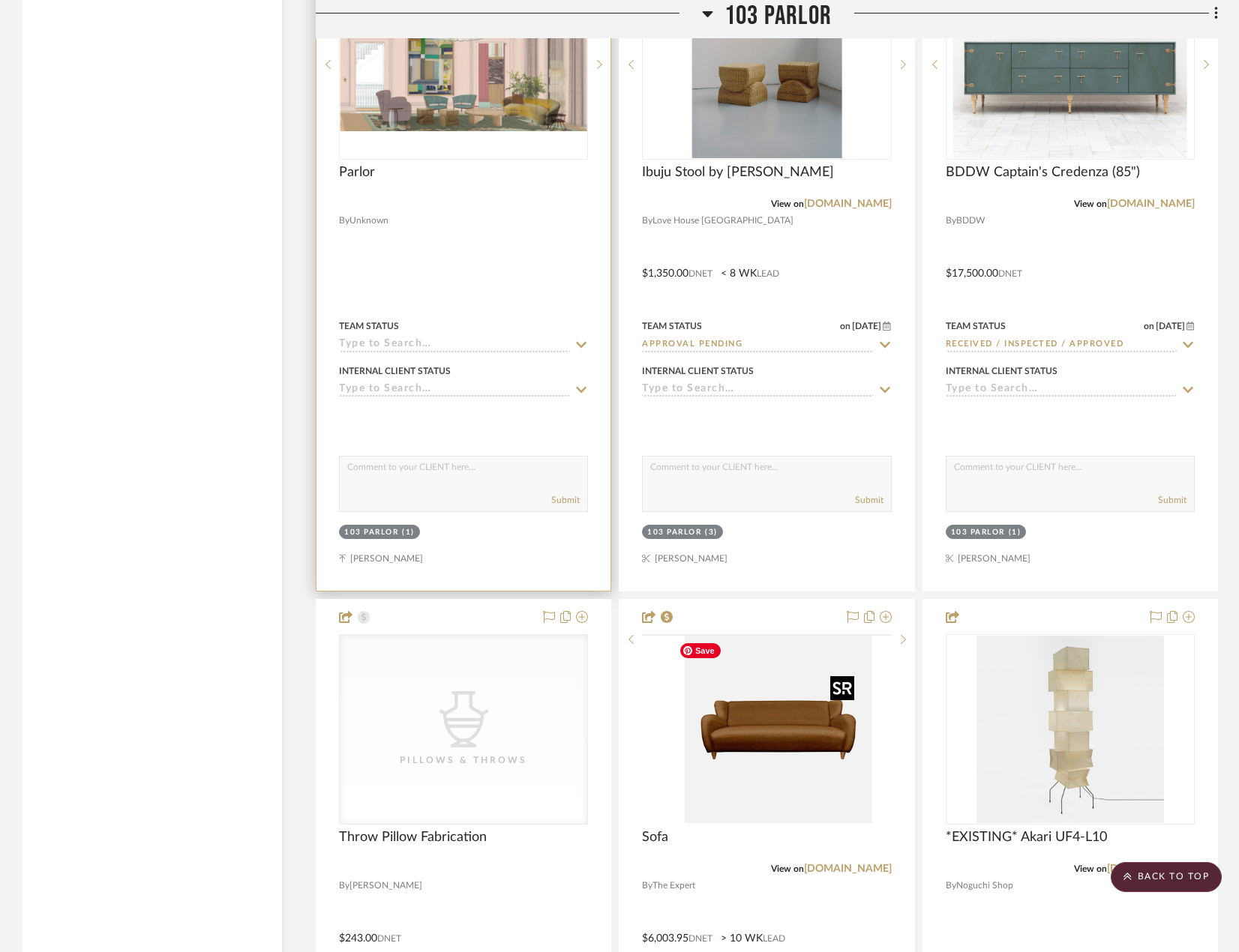
scroll to position [17170, 0]
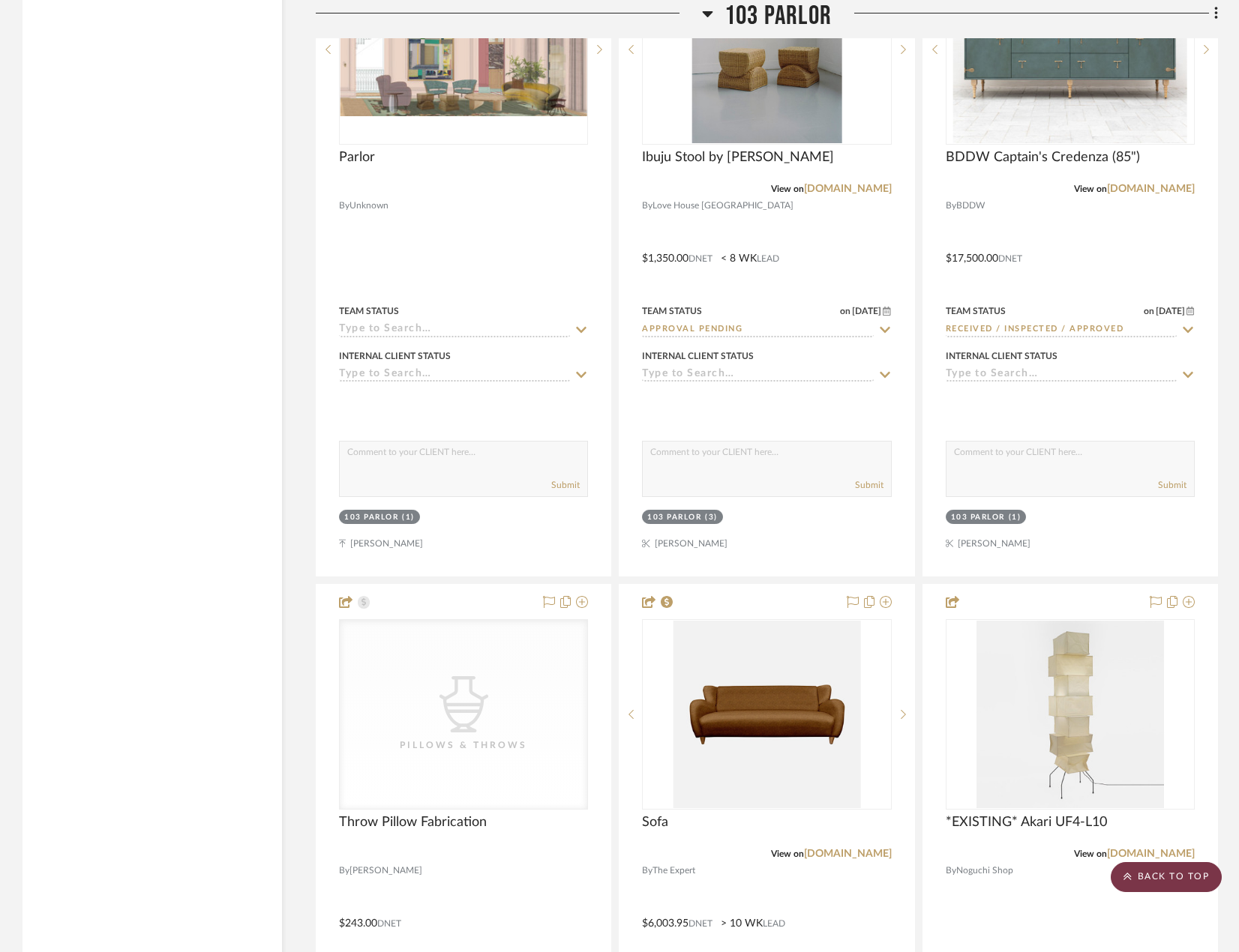
click at [1094, 884] on scroll-to-top-button "BACK TO TOP" at bounding box center [1166, 878] width 111 height 30
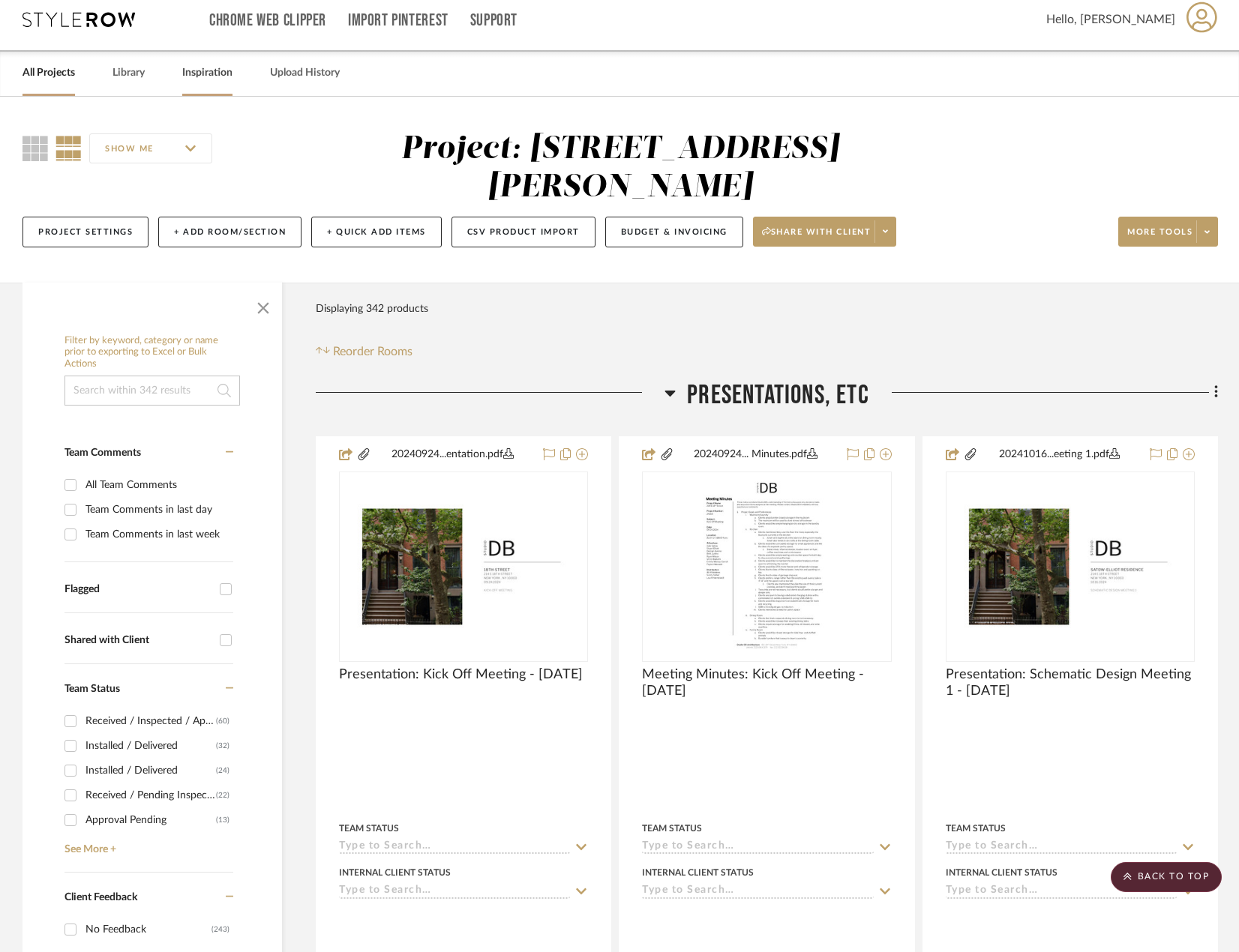
scroll to position [0, 0]
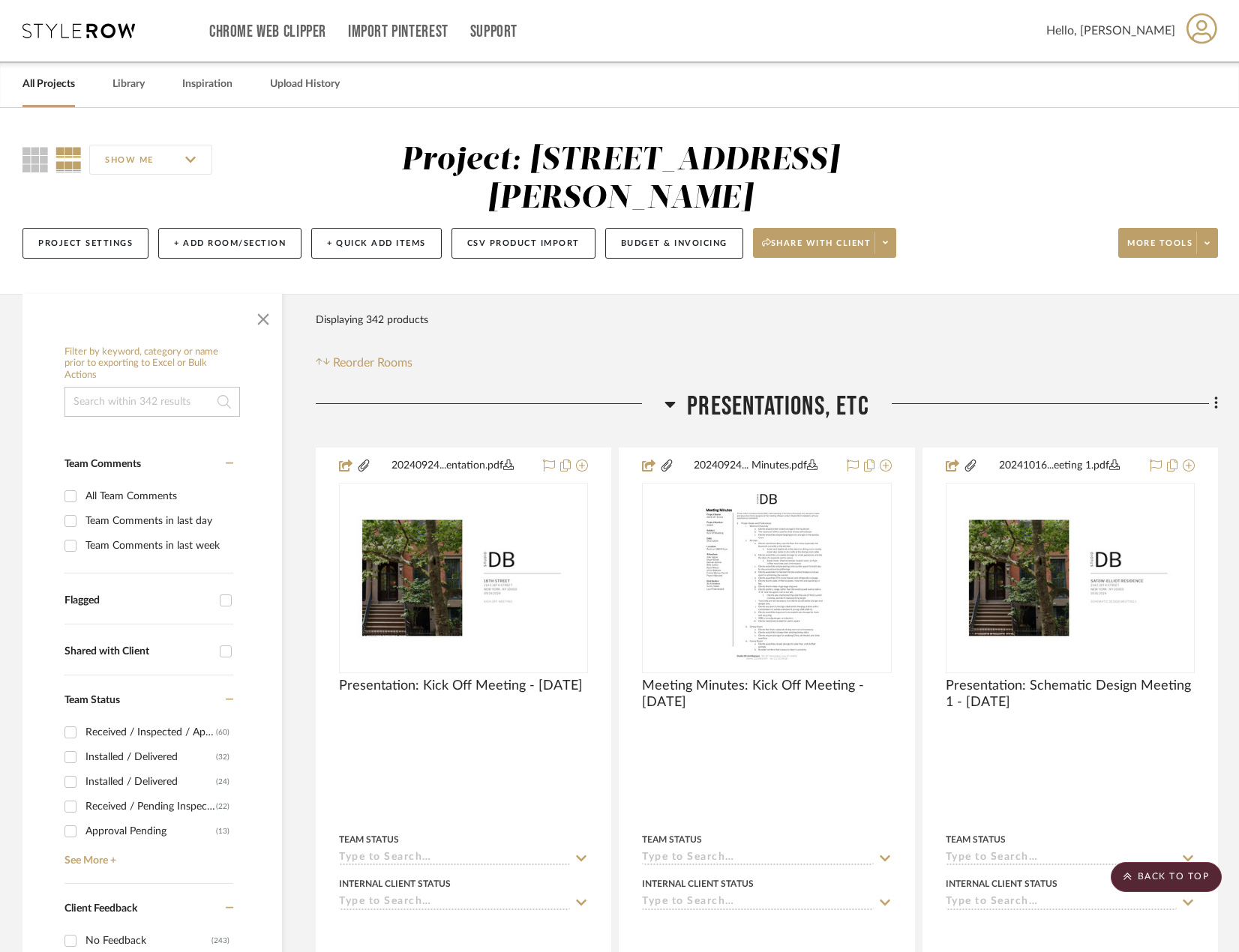
drag, startPoint x: 66, startPoint y: 17, endPoint x: 68, endPoint y: 29, distance: 12.2
click at [67, 17] on div "Chrome Web Clipper Import Pinterest Support All Projects Library Inspiration Up…" at bounding box center [620, 30] width 1196 height 62
click at [68, 29] on icon at bounding box center [79, 31] width 112 height 15
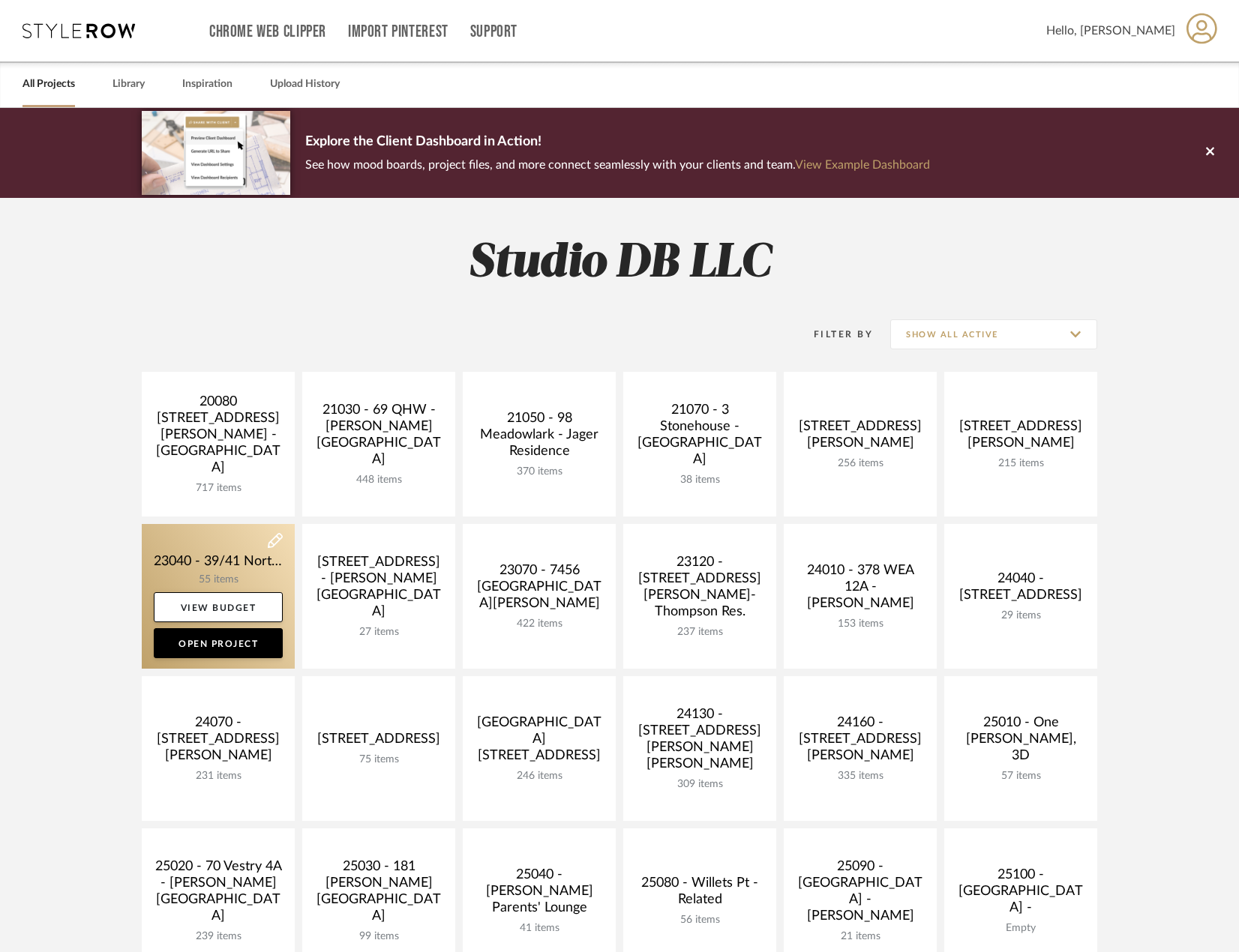
click at [189, 556] on link at bounding box center [218, 596] width 153 height 144
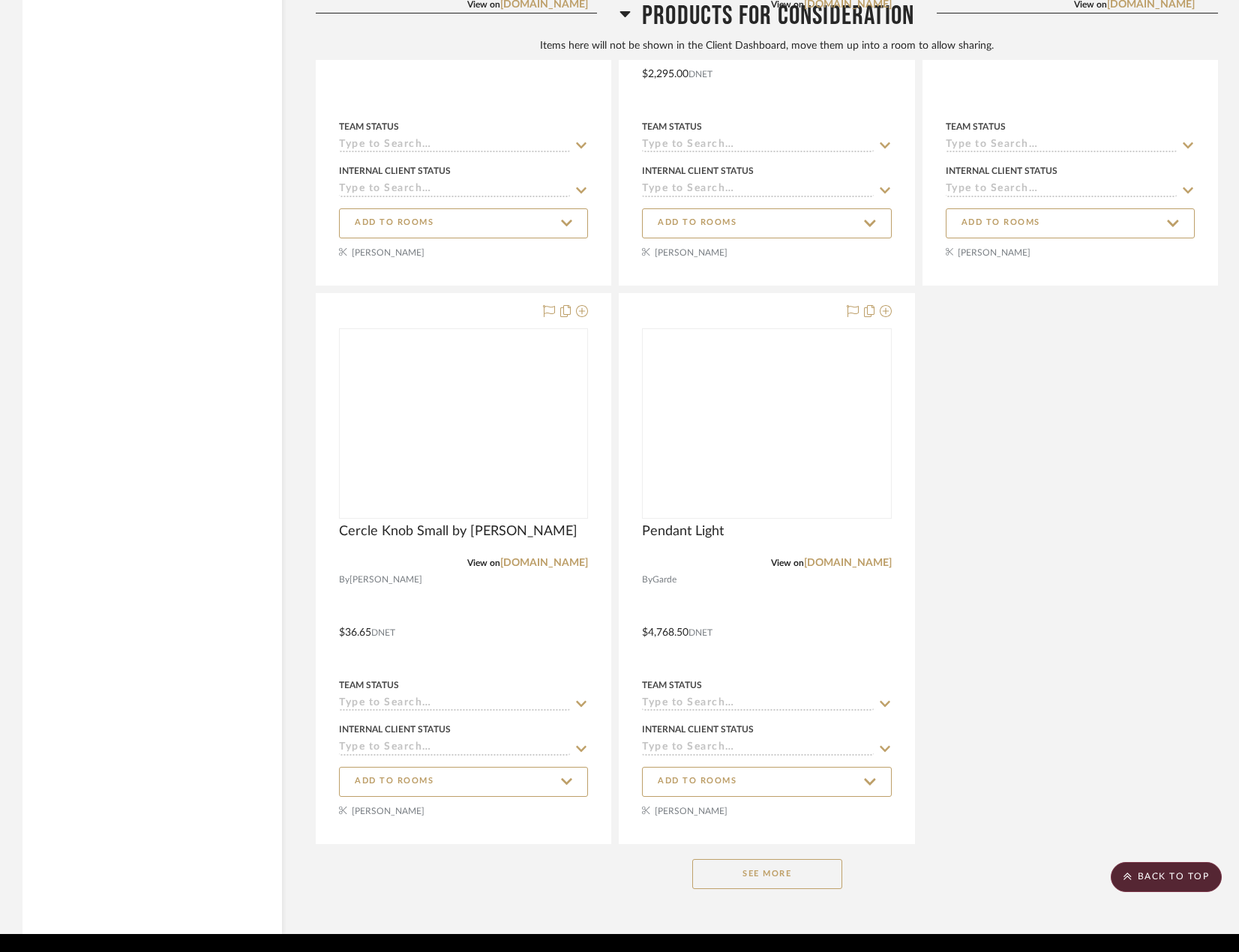
scroll to position [19420, 0]
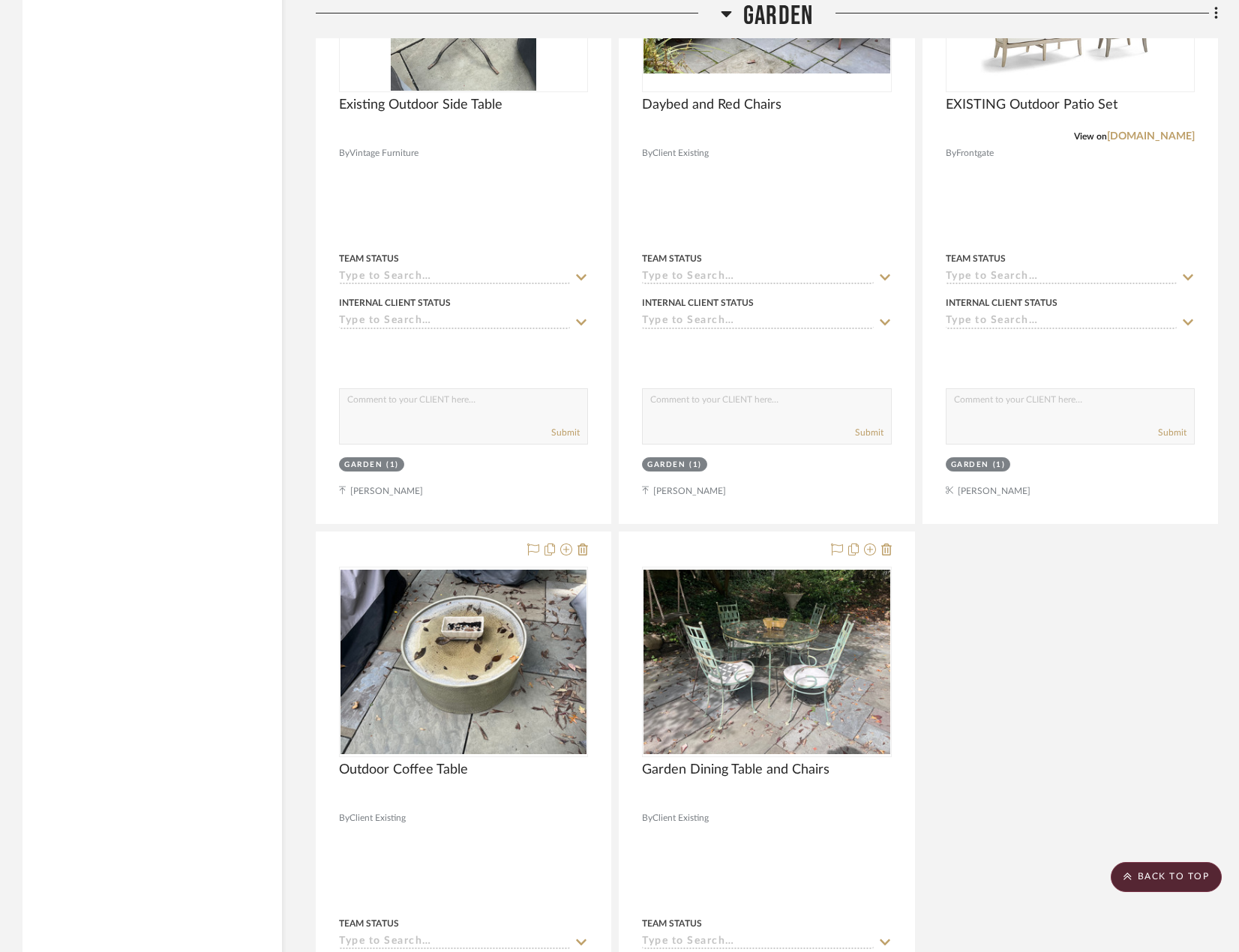
scroll to position [12308, 0]
